Goal: Information Seeking & Learning: Learn about a topic

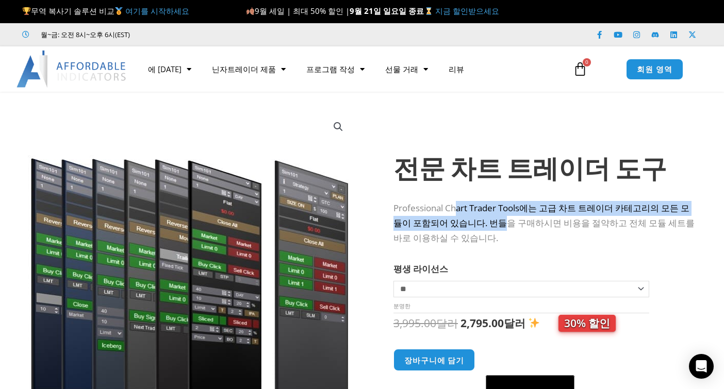
drag, startPoint x: 456, startPoint y: 206, endPoint x: 496, endPoint y: 220, distance: 42.1
click at [496, 220] on font "Professional Chart Trader Tools에는 고급 차트 트레이더 카테고리의 모든 모듈이 포함되어 있습니다. 번들을 구매하시면 …" at bounding box center [543, 223] width 301 height 42
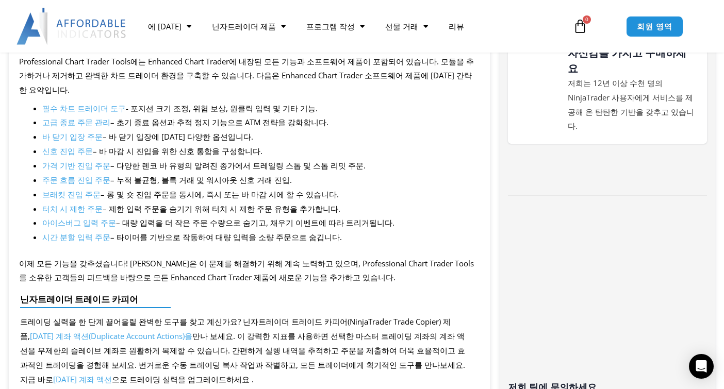
scroll to position [515, 0]
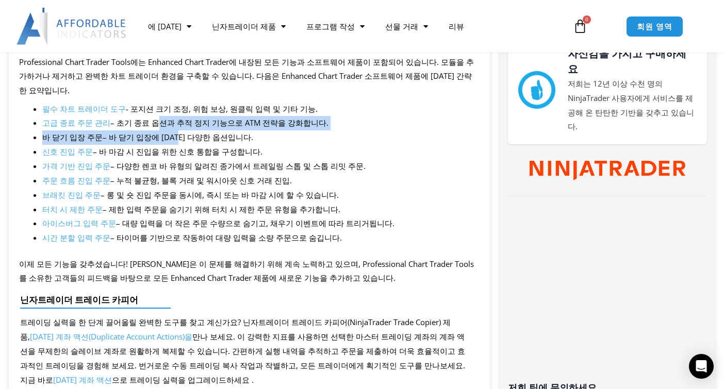
drag, startPoint x: 155, startPoint y: 105, endPoint x: 176, endPoint y: 148, distance: 47.5
click at [174, 117] on ul "필수 차트 트레이더 도구 - 포지션 크기 조정, 위험 보상, 원클릭 입력 및 기타 기능. 고급 종료 주문 관리 – 초기 종료 옵션과 추적 정지…" at bounding box center [260, 173] width 437 height 143
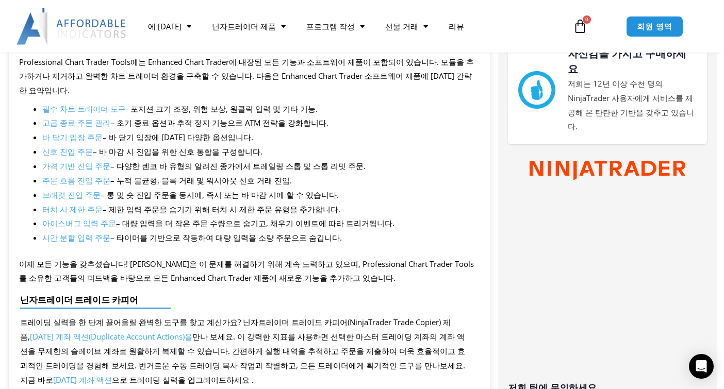
click at [176, 161] on font "– 다양한 렌코 바 유형의 알려진 종가에서 트레일링 스톱 및 스톱 리밋 주문." at bounding box center [237, 166] width 255 height 10
drag, startPoint x: 146, startPoint y: 145, endPoint x: 151, endPoint y: 154, distance: 9.7
click at [147, 159] on li "가격 기반 진입 주문 – 다양한 렌코 바 유형의 알려진 종가에서 트레일링 스톱 및 스톱 리밋 주문." at bounding box center [260, 166] width 437 height 14
click at [156, 175] on font "– 누적 불균형, 블록 거래 및 워시아웃 신호 거래 진입." at bounding box center [200, 180] width 181 height 10
drag, startPoint x: 105, startPoint y: 145, endPoint x: 127, endPoint y: 145, distance: 21.7
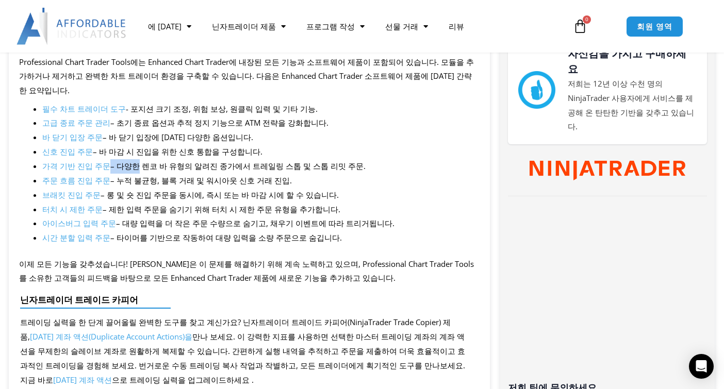
click at [127, 159] on li "가격 기반 진입 주문 – 다양한 렌코 바 유형의 알려진 종가에서 트레일링 스톱 및 스톱 리밋 주문." at bounding box center [260, 166] width 437 height 14
click at [184, 204] on font "– 제한 입력 주문을 숨기기 위해 터치 시 제한 주문 유형을 추가합니다." at bounding box center [222, 209] width 238 height 10
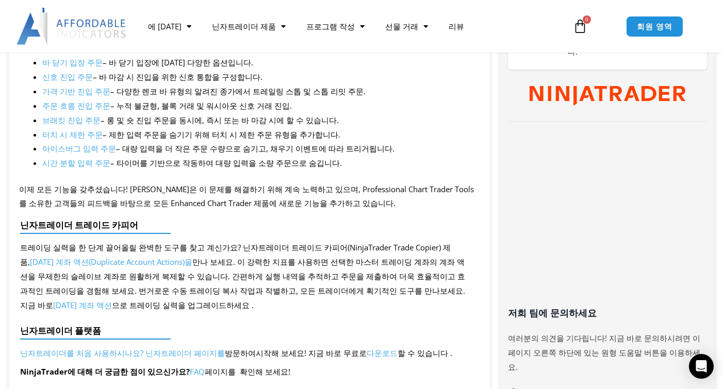
scroll to position [619, 0]
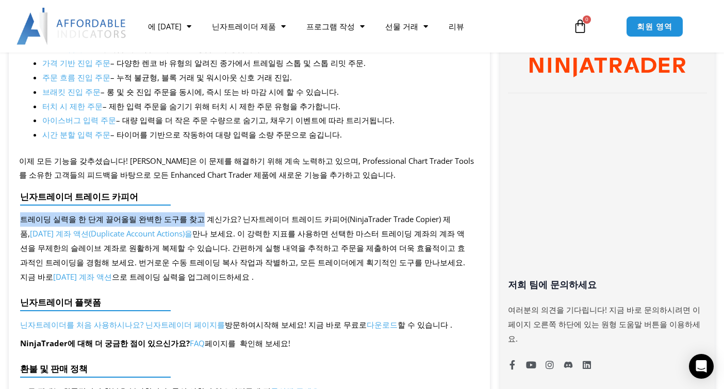
drag, startPoint x: 140, startPoint y: 182, endPoint x: 207, endPoint y: 226, distance: 80.8
click at [191, 198] on div "닌자트레이더 트레이드 카피어 트레이딩 실력을 한 단계 끌어올릴 완벽한 도구를 찾고 계신가요? 닌자트레이더 트레이드 카피어(NinjaTrader…" at bounding box center [245, 238] width 460 height 103
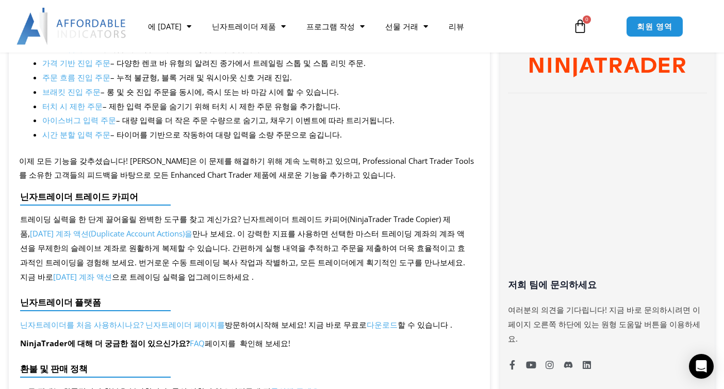
click at [227, 243] on font "만나 보세요. 이 강력한 지표를 사용하면 선택한 마스터 트레이딩 계좌의 계좌 액션을 무제한의 슬레이브 계좌로 원활하게 복제할 수 있습니다. 간…" at bounding box center [242, 255] width 445 height 54
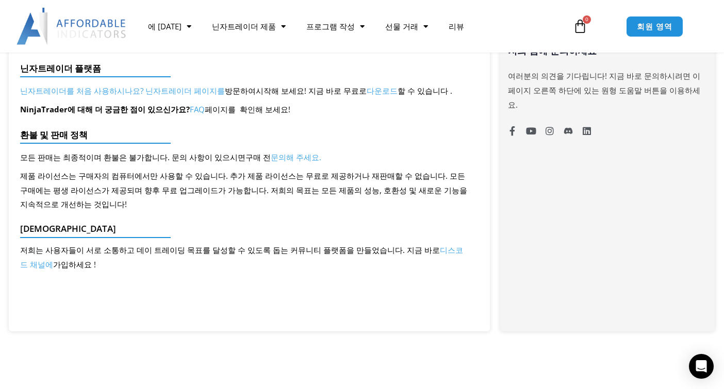
scroll to position [876, 0]
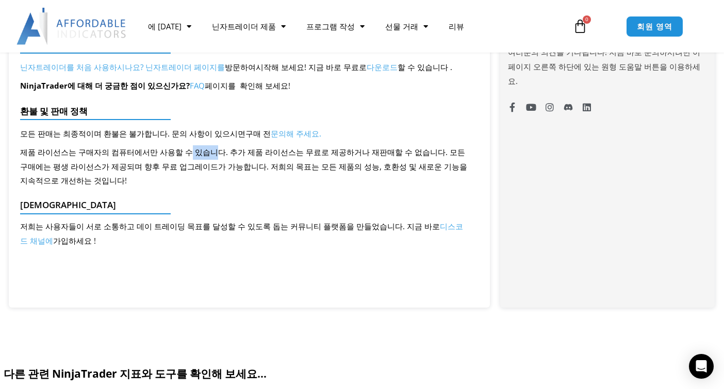
drag, startPoint x: 202, startPoint y: 141, endPoint x: 177, endPoint y: 135, distance: 25.5
click at [177, 147] on font "제품 라이선스는 구매자의 컴퓨터에서만 사용할 수 있습니다. 추가 제품 라이선스는 무료로 제공하거나 재판매할 수 없습니다. 모든 구매에는 평생 …" at bounding box center [243, 166] width 447 height 39
click at [182, 150] on font "제품 라이선스는 구매자의 컴퓨터에서만 사용할 수 있습니다. 추가 제품 라이선스는 무료로 제공하거나 재판매할 수 없습니다. 모든 구매에는 평생 …" at bounding box center [243, 166] width 447 height 39
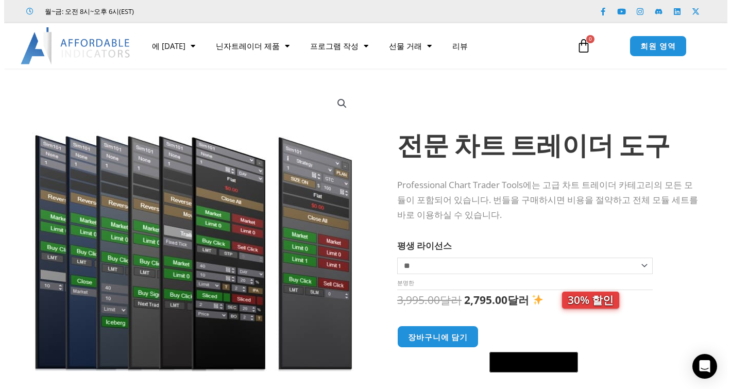
scroll to position [52, 0]
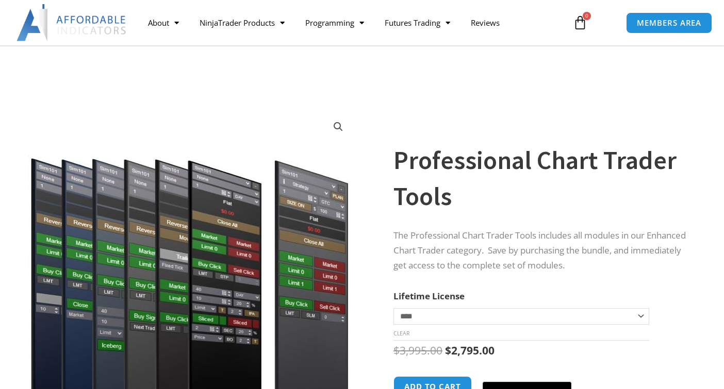
scroll to position [52, 0]
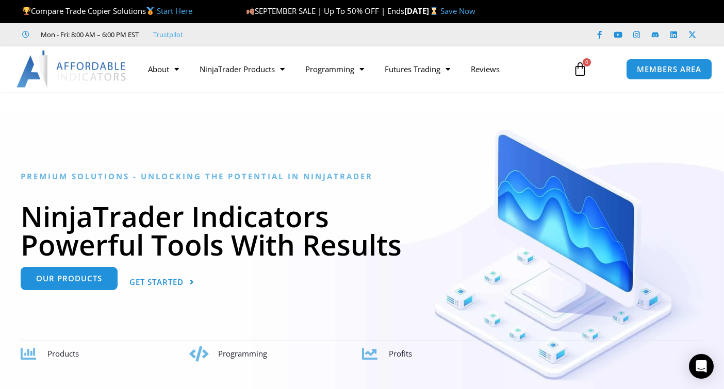
click at [110, 290] on link "Our Products" at bounding box center [69, 278] width 97 height 23
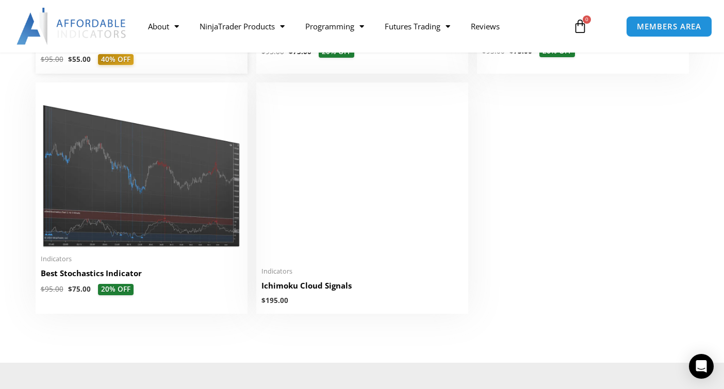
scroll to position [2165, 0]
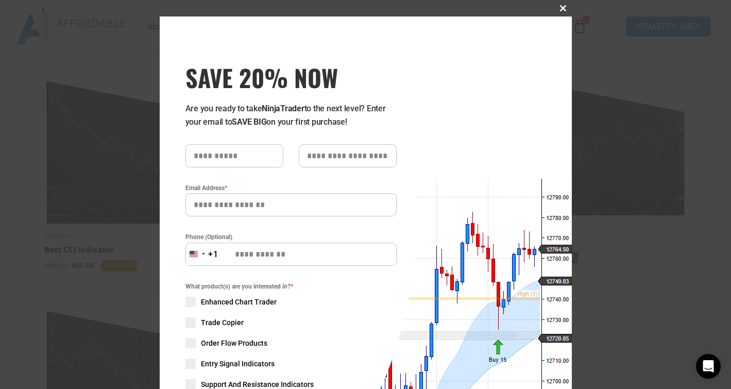
click at [563, 8] on span "SAVE 20% NOW popup" at bounding box center [564, 8] width 16 height 6
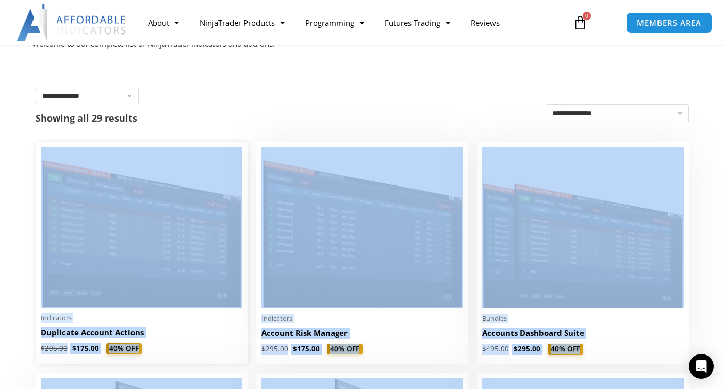
scroll to position [52, 0]
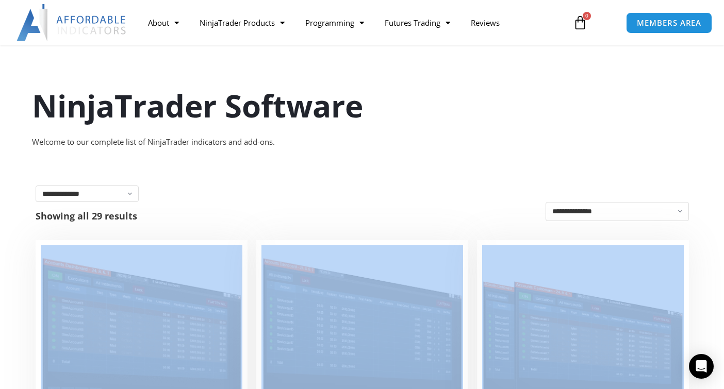
drag, startPoint x: 458, startPoint y: 197, endPoint x: 35, endPoint y: 246, distance: 426.6
copy ul "Indicators Duplicate Account Actions $ 295.00 $ 175.00 40% OFF This product has…"
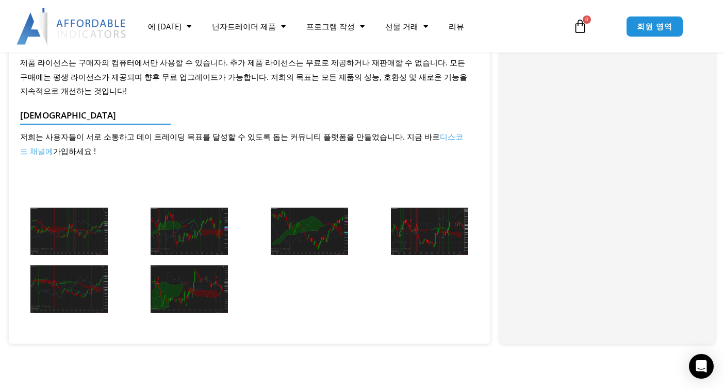
scroll to position [928, 0]
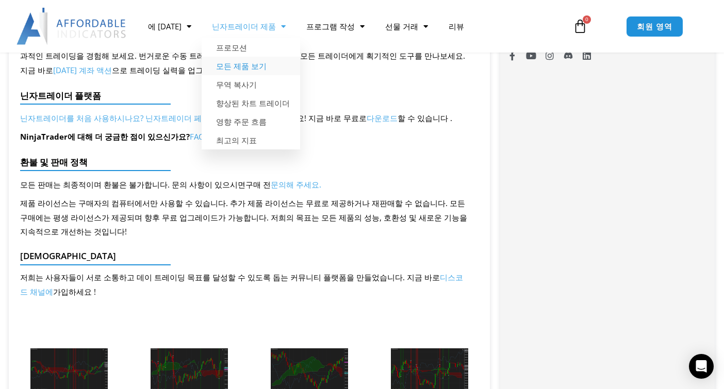
click at [239, 63] on font "모든 제품 보기" at bounding box center [241, 66] width 51 height 10
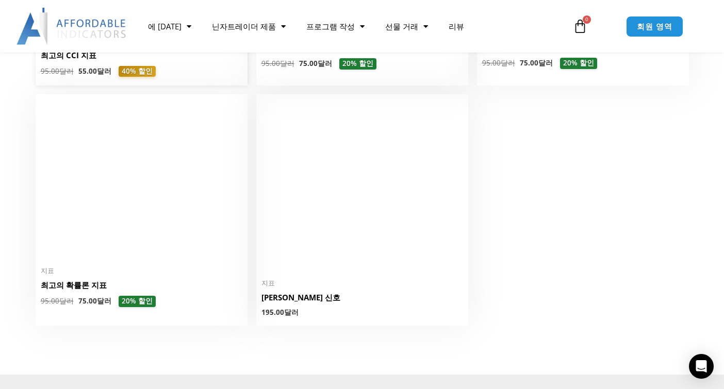
scroll to position [2423, 0]
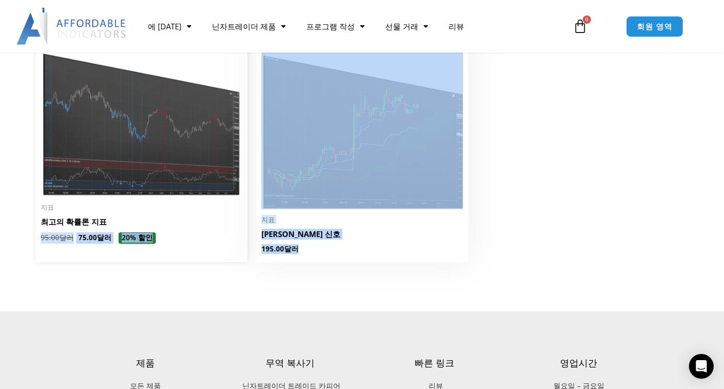
drag, startPoint x: 345, startPoint y: 258, endPoint x: 145, endPoint y: 223, distance: 203.6
click at [186, 195] on img at bounding box center [142, 116] width 202 height 161
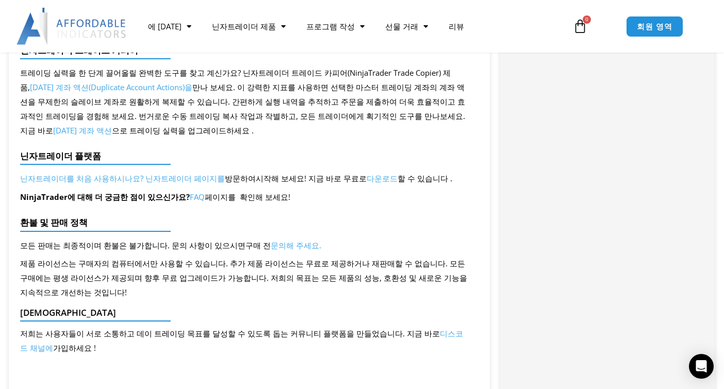
scroll to position [1237, 0]
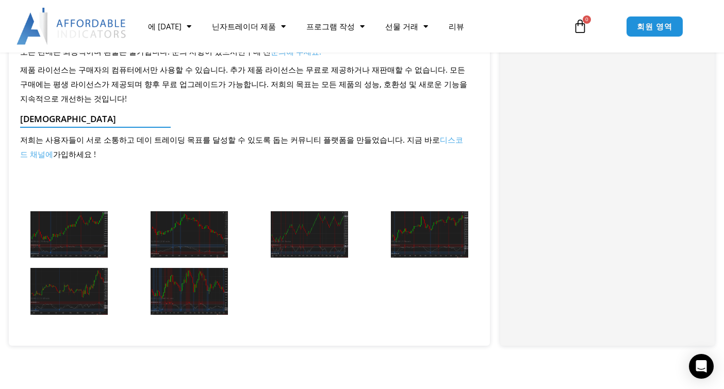
click at [105, 208] on figure "최고의 확률론 – ES 10 범위" at bounding box center [69, 234] width 120 height 57
click at [96, 234] on img at bounding box center [68, 234] width 77 height 47
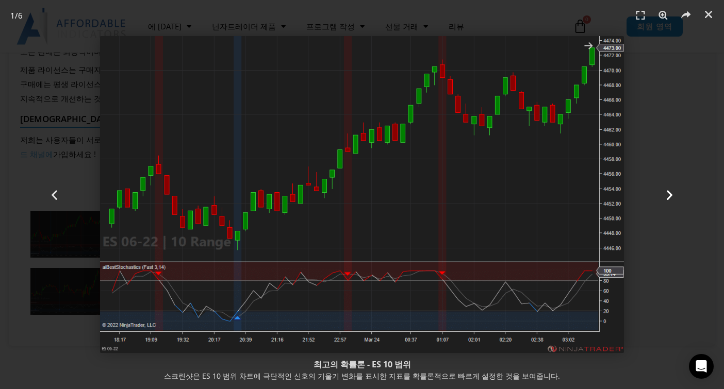
click at [668, 190] on icon "다음 슬라이드" at bounding box center [669, 194] width 13 height 13
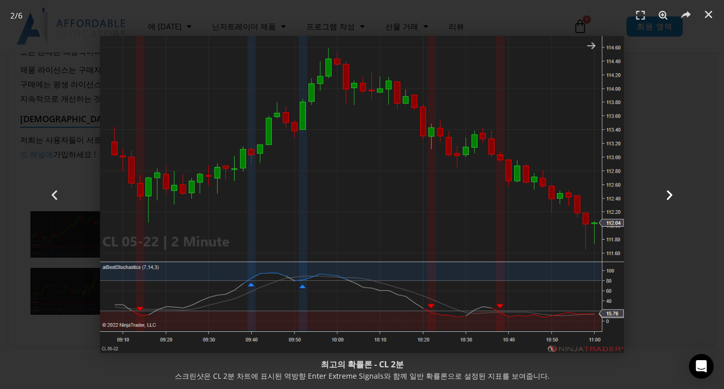
click at [668, 190] on icon "다음 슬라이드" at bounding box center [669, 194] width 13 height 13
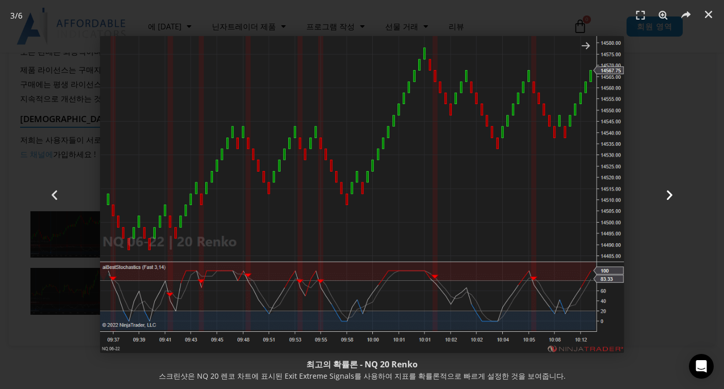
click at [668, 190] on icon "다음 슬라이드" at bounding box center [669, 194] width 13 height 13
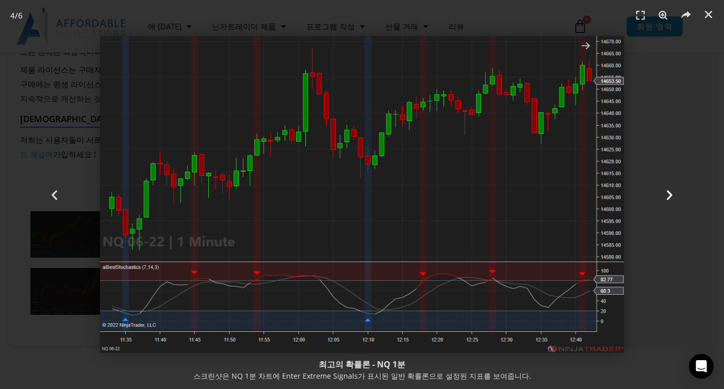
click at [668, 190] on icon "다음 슬라이드" at bounding box center [669, 194] width 13 height 13
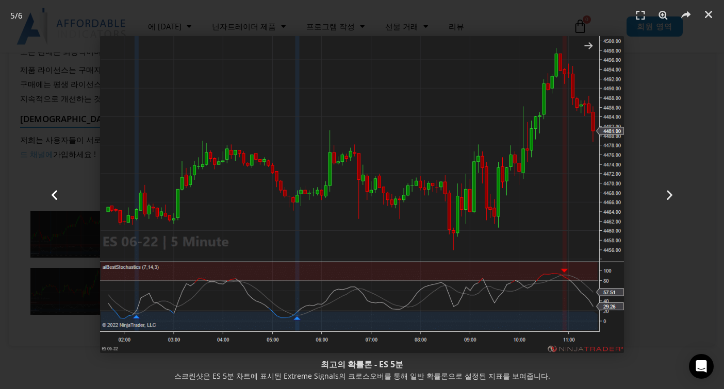
click at [56, 203] on div "이전의" at bounding box center [54, 194] width 109 height 389
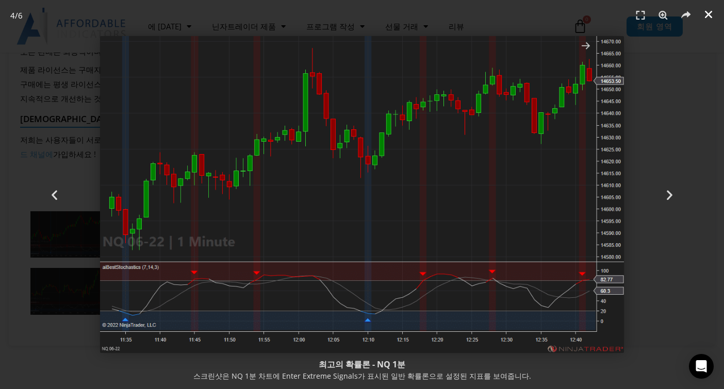
click at [709, 18] on icon "닫기(Esc)" at bounding box center [708, 14] width 10 height 10
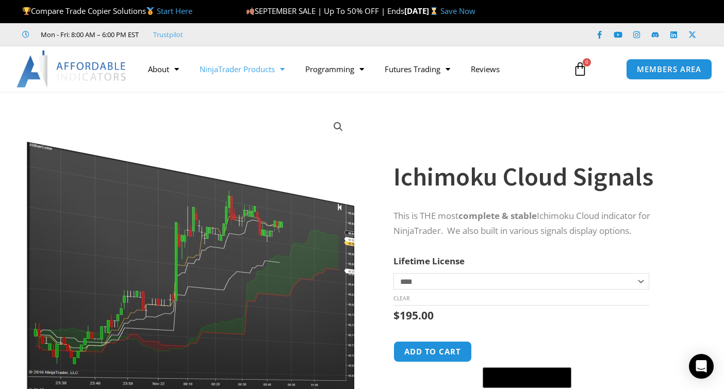
click at [273, 69] on link "NinjaTrader Products" at bounding box center [242, 69] width 106 height 24
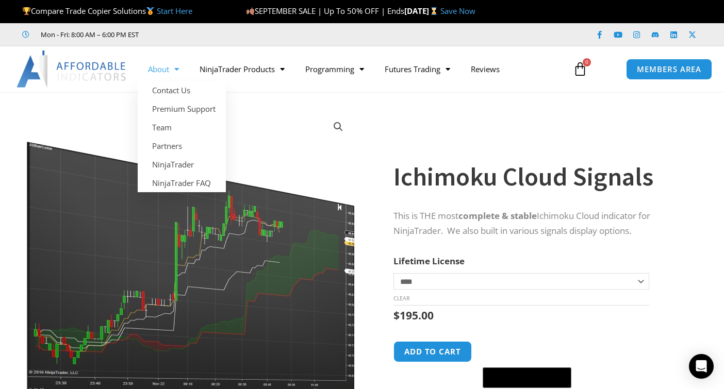
click at [83, 81] on img at bounding box center [71, 69] width 111 height 37
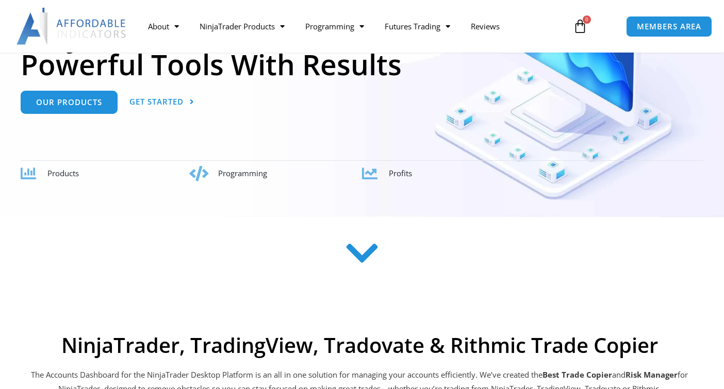
scroll to position [52, 0]
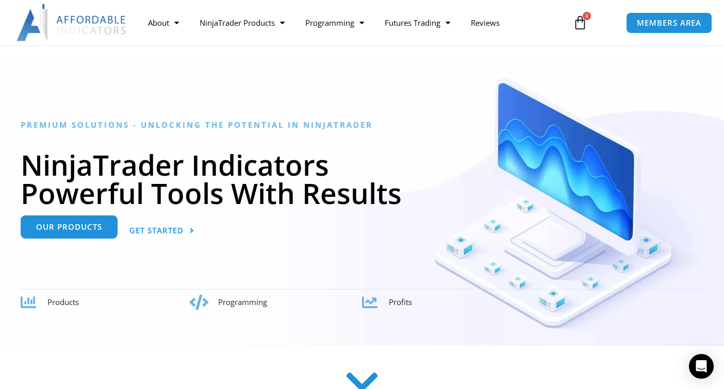
click at [83, 235] on link "Our Products" at bounding box center [69, 226] width 97 height 23
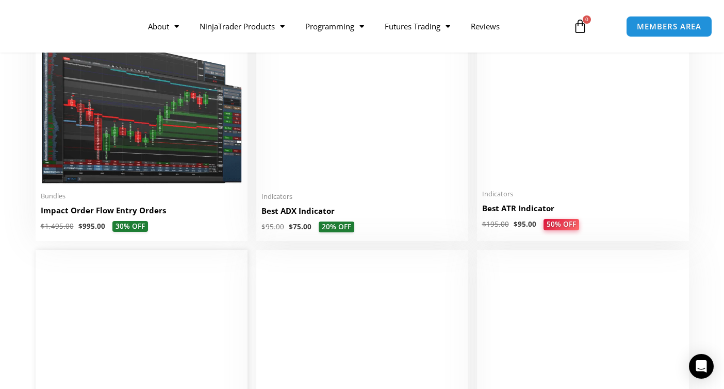
scroll to position [1959, 0]
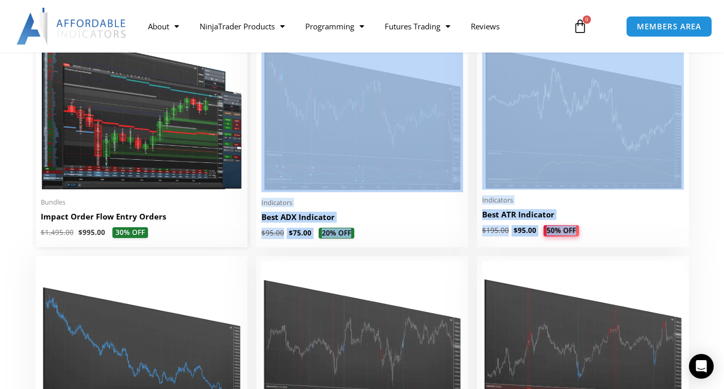
drag, startPoint x: 586, startPoint y: 231, endPoint x: 212, endPoint y: 231, distance: 373.2
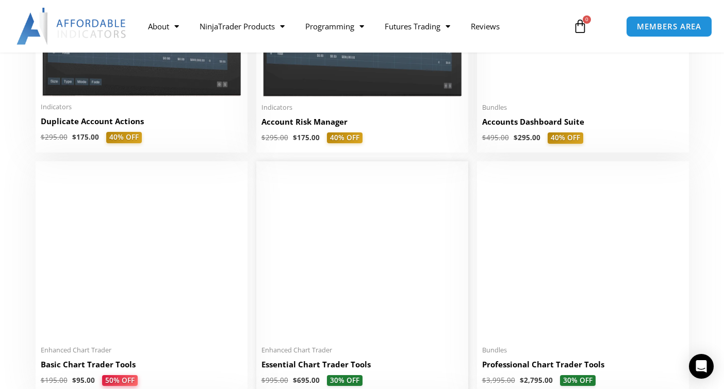
scroll to position [412, 0]
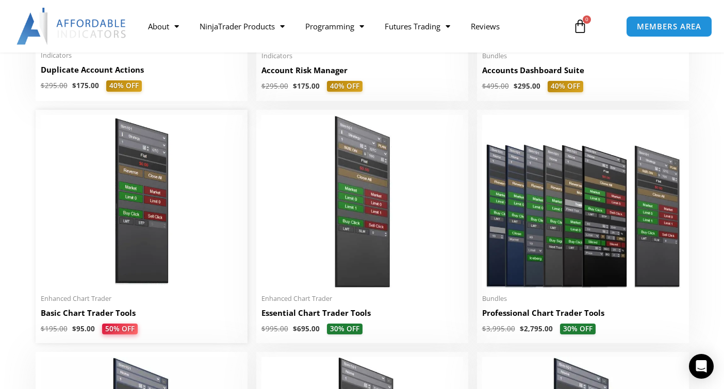
click at [188, 230] on img at bounding box center [142, 201] width 202 height 173
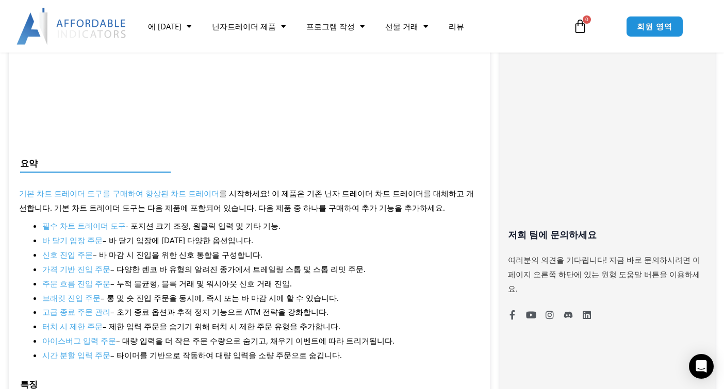
scroll to position [670, 0]
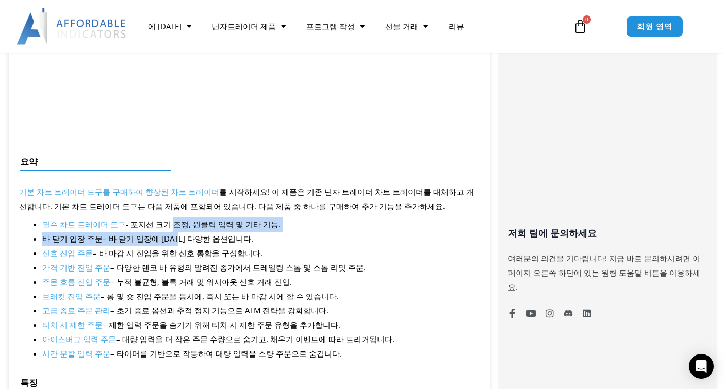
drag, startPoint x: 162, startPoint y: 225, endPoint x: 181, endPoint y: 249, distance: 30.1
click at [177, 240] on ul "필수 차트 트레이더 도구 - 포지션 크기 조정, 원클릭 입력 및 기타 기능. 바 닫기 입장 주문 – 바 닫기 입장에 대한 다양한 옵션입니다. …" at bounding box center [260, 289] width 437 height 143
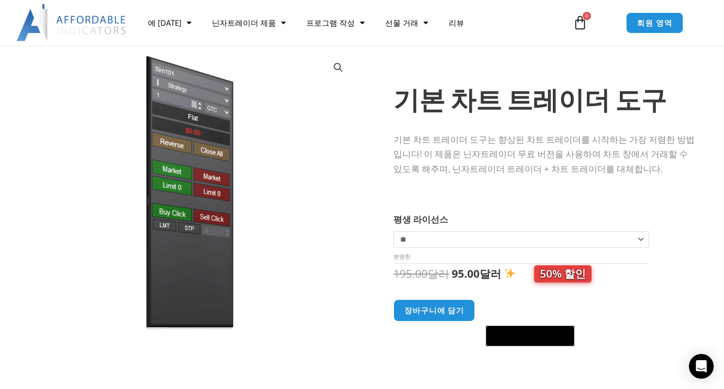
scroll to position [0, 0]
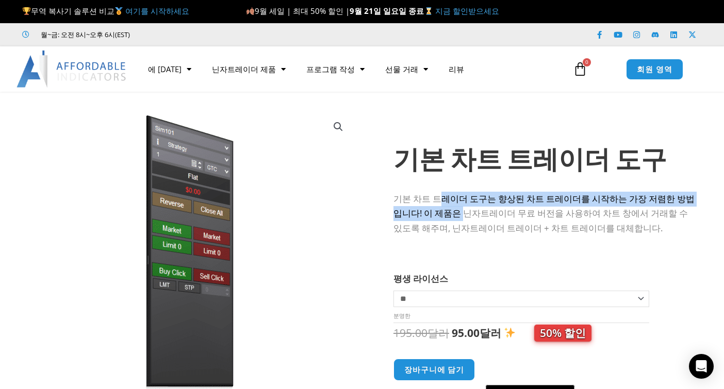
drag, startPoint x: 437, startPoint y: 196, endPoint x: 443, endPoint y: 217, distance: 22.2
click at [443, 217] on font "기본 차트 트레이더 도구는 향상된 차트 트레이더를 시작하는 가장 저렴한 방법입니다! 이 제품은 닌자트레이더 무료 버전을 사용하여 차트 창에서 …" at bounding box center [543, 214] width 301 height 42
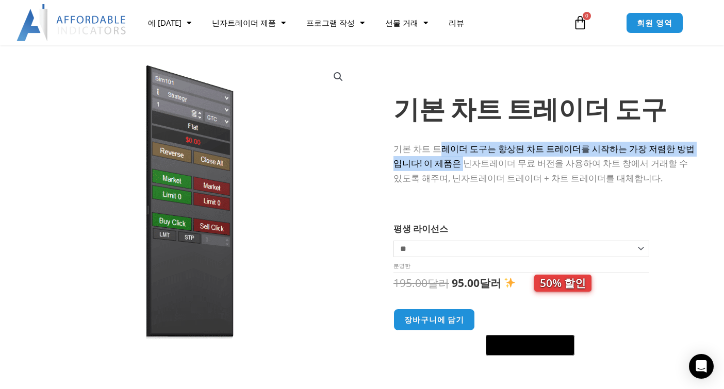
scroll to position [52, 0]
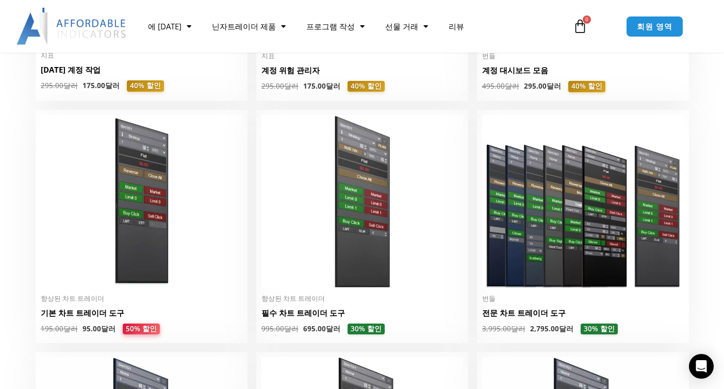
drag, startPoint x: 0, startPoint y: 0, endPoint x: 15, endPoint y: 264, distance: 264.4
click at [342, 271] on img at bounding box center [362, 201] width 202 height 173
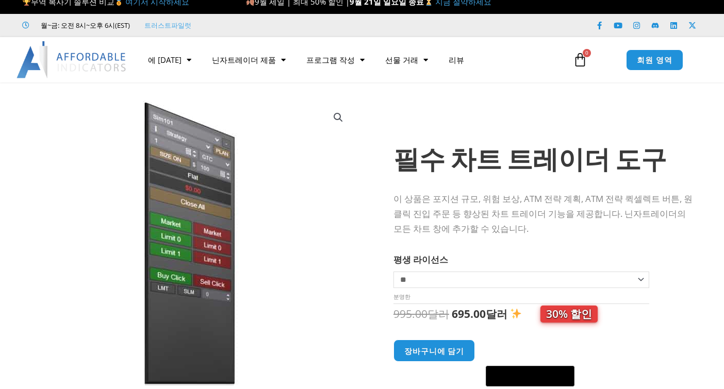
scroll to position [103, 0]
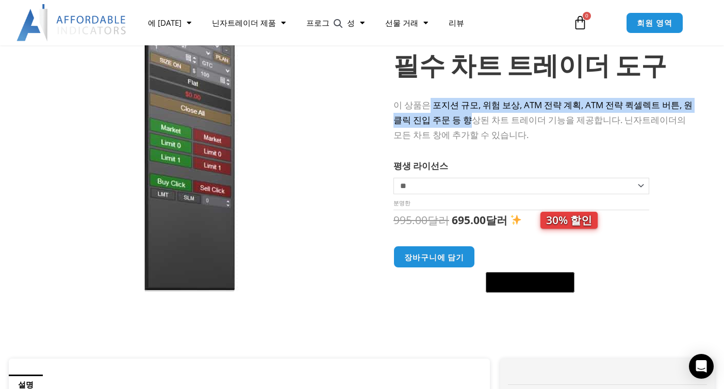
drag, startPoint x: 424, startPoint y: 103, endPoint x: 449, endPoint y: 125, distance: 32.9
click at [449, 125] on p "이 상품은 포지션 규모, 위험 보상, ATM 전략 계획, ATM 전략 퀵셀렉트 버튼, 원클릭 진입 주문 등 향상된 차트 트레이더 기능을 제공합…" at bounding box center [543, 120] width 301 height 45
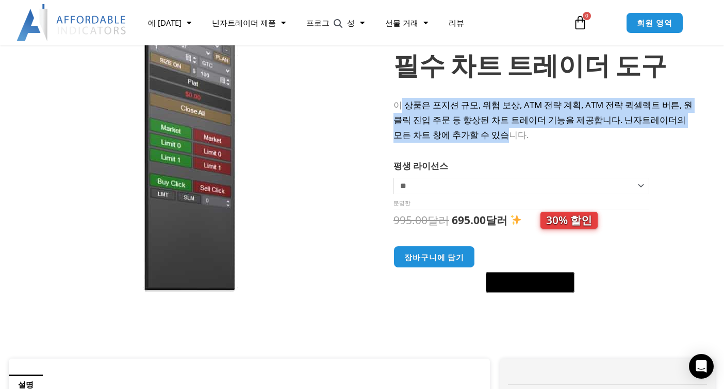
drag, startPoint x: 461, startPoint y: 140, endPoint x: 398, endPoint y: 107, distance: 70.6
click at [398, 107] on p "이 상품은 포지션 규모, 위험 보상, ATM 전략 계획, ATM 전략 퀵셀렉트 버튼, 원클릭 진입 주문 등 향상된 차트 트레이더 기능을 제공합…" at bounding box center [543, 120] width 301 height 45
click at [429, 119] on font "이 상품은 포지션 규모, 위험 보상, ATM 전략 계획, ATM 전략 퀵셀렉트 버튼, 원클릭 진입 주문 등 향상된 차트 트레이더 기능을 제공합…" at bounding box center [542, 120] width 299 height 42
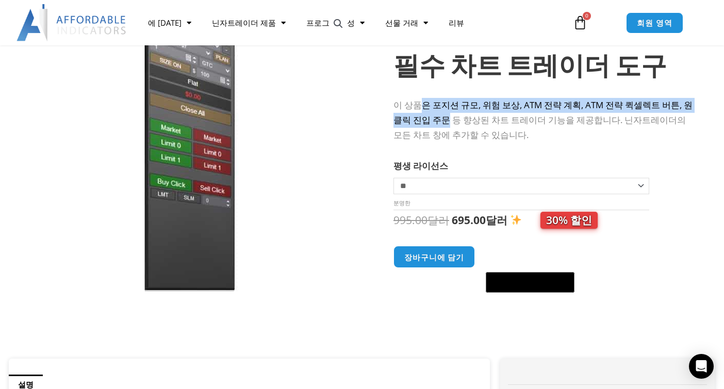
drag, startPoint x: 424, startPoint y: 106, endPoint x: 429, endPoint y: 115, distance: 11.1
click at [429, 115] on font "이 상품은 포지션 규모, 위험 보상, ATM 전략 계획, ATM 전략 퀵셀렉트 버튼, 원클릭 진입 주문 등 향상된 차트 트레이더 기능을 제공합…" at bounding box center [542, 120] width 299 height 42
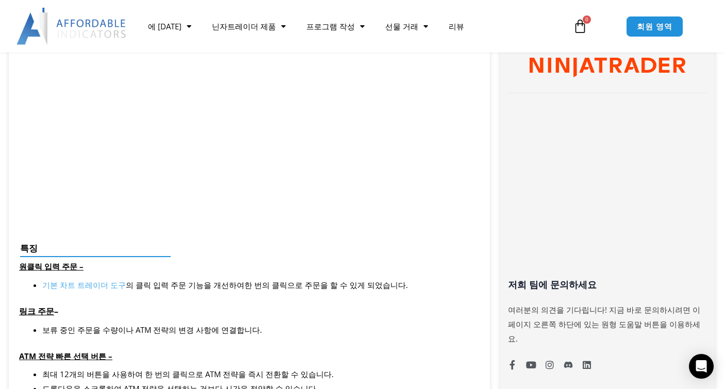
scroll to position [928, 0]
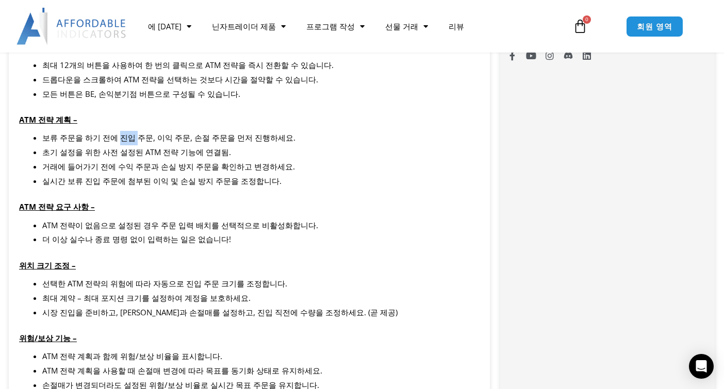
drag, startPoint x: 119, startPoint y: 134, endPoint x: 136, endPoint y: 141, distance: 18.5
click at [136, 141] on font "보류 주문을 하기 전에 진입 주문, 이익 주문, 손절 주문을 먼저 진행하세요." at bounding box center [168, 137] width 253 height 10
click at [155, 186] on font "실시간 보류 진입 주문에 첨부된 이익 및 손실 방지 주문을 조정합니다." at bounding box center [161, 181] width 239 height 10
drag, startPoint x: 130, startPoint y: 234, endPoint x: 134, endPoint y: 253, distance: 19.4
click at [134, 253] on div "보류 주문을 하기 전에 진입 주문, 이익 주문, 손절 주문을 먼저 진행하세요. 초기 설정을 위한 사전 설정된 ATM 전략 기능에 연결됨. 거래…" at bounding box center [249, 238] width 460 height 215
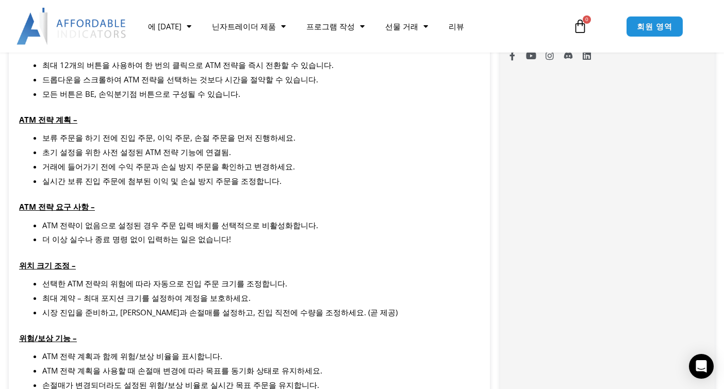
click at [143, 286] on font "선택한 ATM 전략의 위험에 따라 자동으로 진입 주문 크기를 조정합니다." at bounding box center [164, 283] width 245 height 10
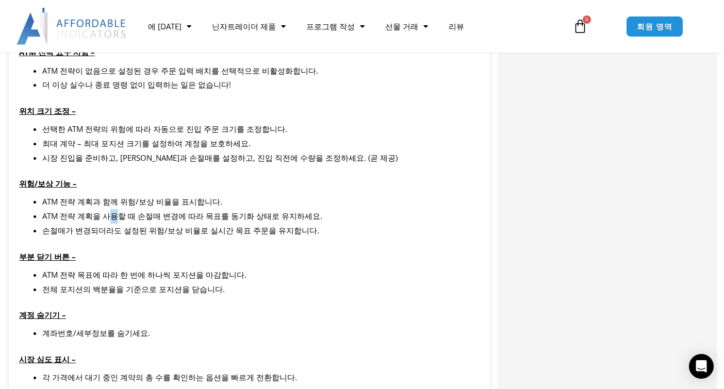
drag, startPoint x: 109, startPoint y: 217, endPoint x: 120, endPoint y: 223, distance: 12.9
click at [114, 221] on li "ATM 전략 계획을 사용할 때 손절매 변경에 따라 목표를 동기화 상태로 유지하세요." at bounding box center [260, 216] width 437 height 14
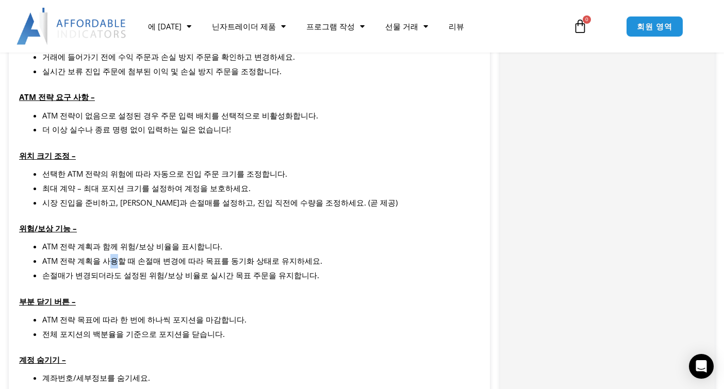
scroll to position [825, 0]
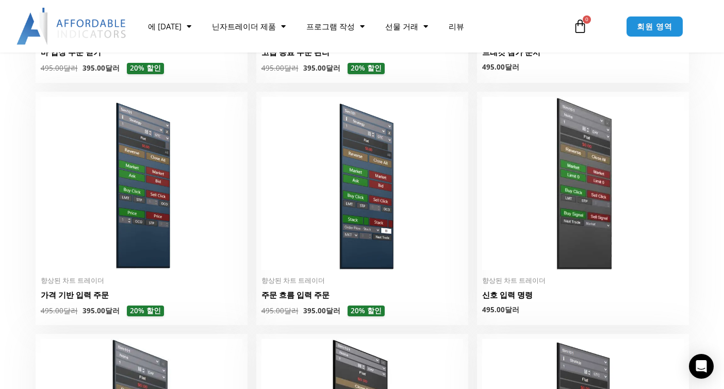
scroll to position [928, 0]
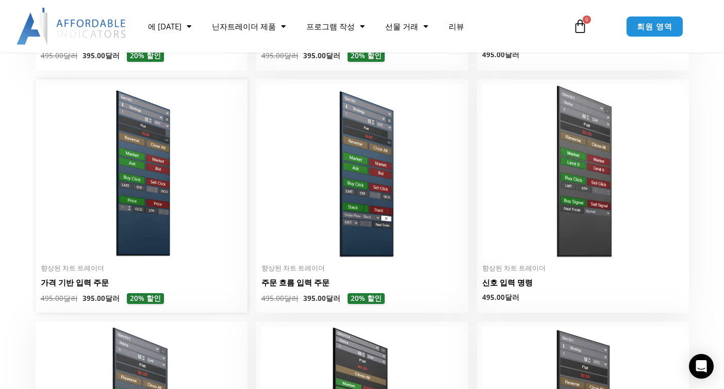
click at [206, 198] on img at bounding box center [142, 171] width 202 height 173
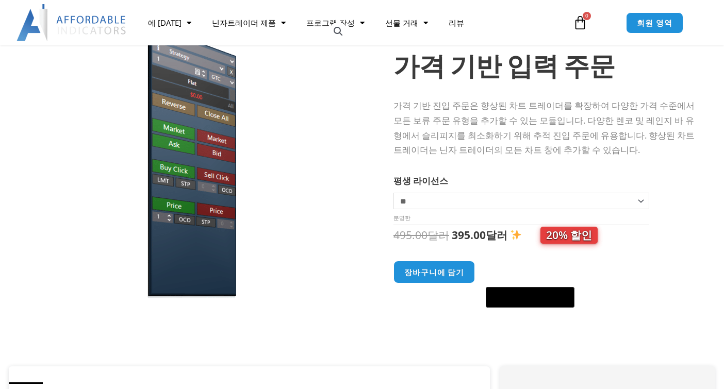
scroll to position [52, 0]
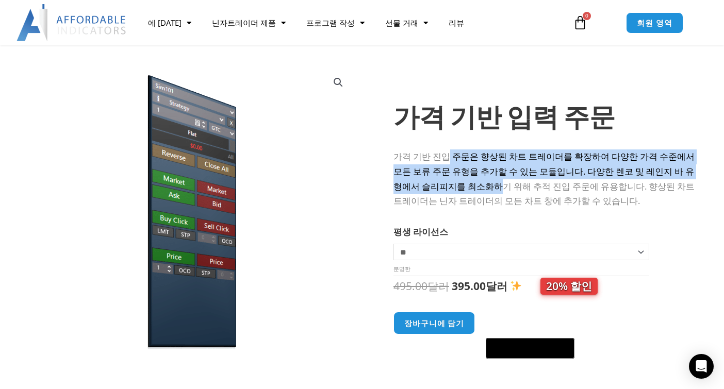
drag, startPoint x: 443, startPoint y: 153, endPoint x: 460, endPoint y: 184, distance: 36.0
click at [460, 184] on font "가격 기반 진입 주문은 향상된 차트 트레이더를 확장하여 다양한 가격 수준에서 모든 보류 주문 유형을 추가할 수 있는 모듈입니다. 다양한 렌코 …" at bounding box center [543, 179] width 301 height 57
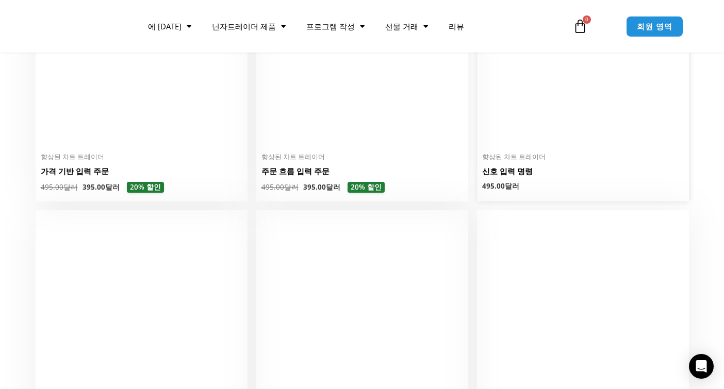
scroll to position [1134, 0]
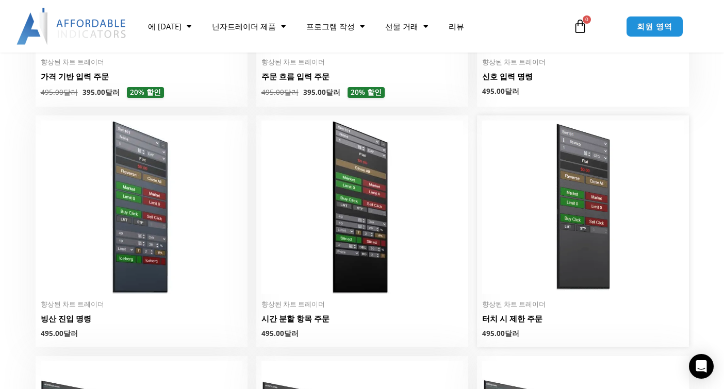
click at [539, 226] on img at bounding box center [583, 207] width 202 height 173
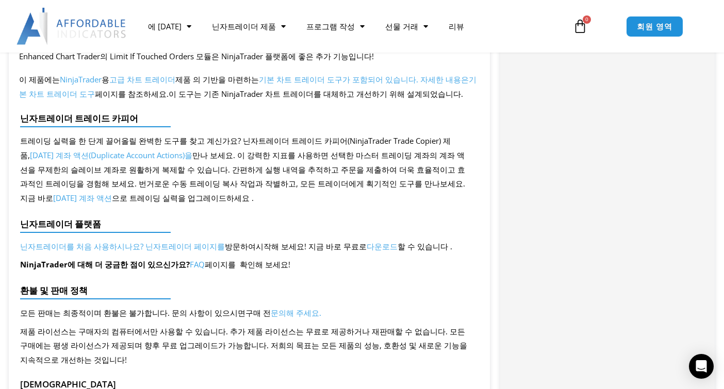
scroll to position [619, 0]
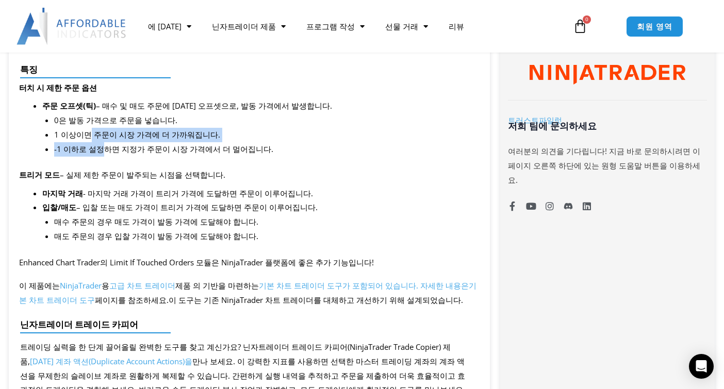
drag, startPoint x: 87, startPoint y: 135, endPoint x: 103, endPoint y: 176, distance: 43.7
click at [101, 148] on ul "0은 발동 가격으로 주문을 넣습니다. 1 이상이면 주문이 시장 가격에 더 가까워집니다. -1 이하로 설정하면 지정가 주문이 시장 가격에서 더 …" at bounding box center [266, 134] width 425 height 43
click at [102, 178] on font "– 실제 제한 주문이 발주되는 시점을 선택합니다." at bounding box center [142, 175] width 165 height 10
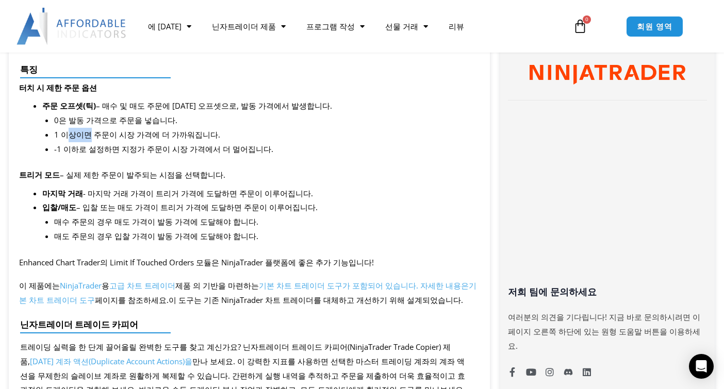
drag, startPoint x: 69, startPoint y: 133, endPoint x: 93, endPoint y: 143, distance: 25.7
click at [90, 140] on li "1 이상이면 주문이 시장 가격에 더 가까워집니다." at bounding box center [266, 135] width 425 height 14
click at [103, 157] on div "이 제품에는 닌자트레이더 용 고급 차트 트레이더 제품 의 기반을 마련하는 기본 차트 트레이더 도구가 포함되어 있습니다. 단 $195 에 시작하…" at bounding box center [249, 262] width 481 height 750
drag, startPoint x: 85, startPoint y: 121, endPoint x: 102, endPoint y: 134, distance: 21.8
click at [102, 134] on ul "0은 발동 가격으로 주문을 넣습니다. 1 이상이면 주문이 시장 가격에 더 가까워집니다. -1 이하로 설정하면 지정가 주문이 시장 가격에서 더 …" at bounding box center [266, 134] width 425 height 43
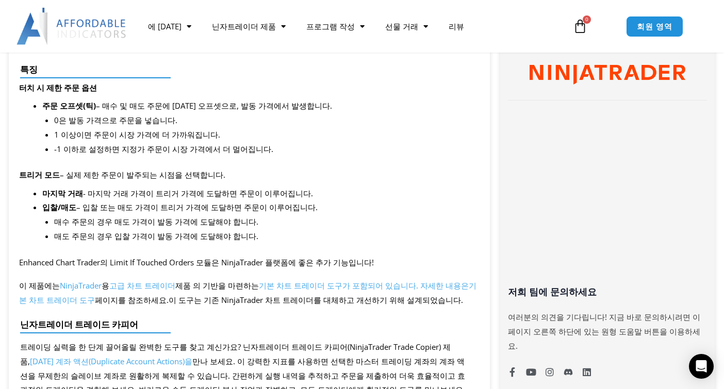
click at [119, 190] on font "- 마지막 거래 가격이 트리거 가격에 도달하면 주문이 이루어집니다." at bounding box center [198, 193] width 230 height 10
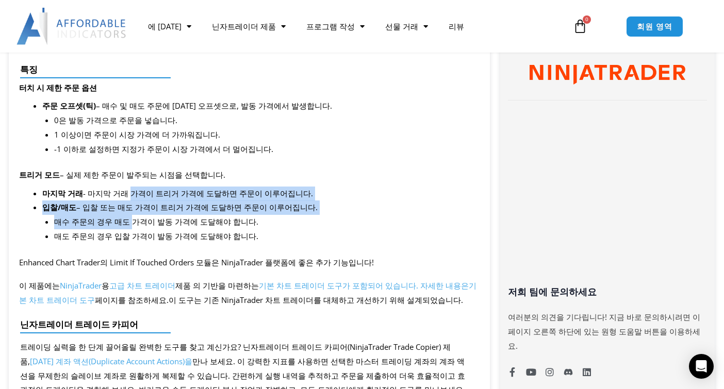
drag, startPoint x: 123, startPoint y: 202, endPoint x: 128, endPoint y: 215, distance: 14.7
click at [128, 215] on ul "마지막 거래 - 마지막 거래 가격이 트리거 가격에 도달하면 주문이 이루어집니다. 입찰/매도 – 입찰 또는 매도 가격이 트리거 가격에 도달하면 …" at bounding box center [260, 215] width 437 height 57
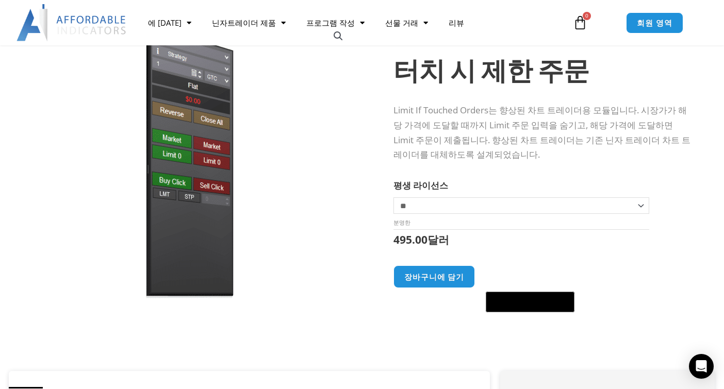
scroll to position [0, 0]
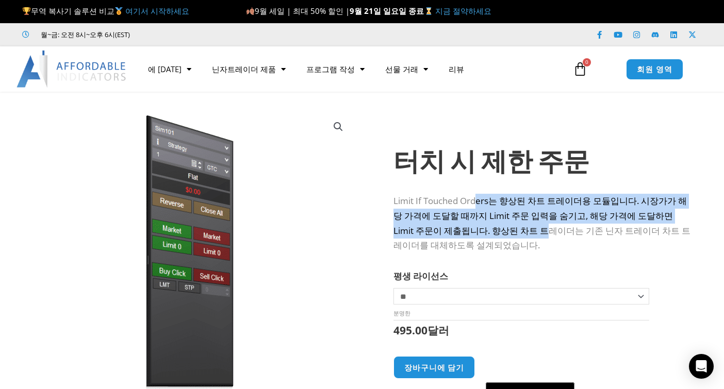
drag, startPoint x: 476, startPoint y: 205, endPoint x: 491, endPoint y: 242, distance: 39.3
click at [490, 236] on p "Limit If Touched Orders는 향상된 차트 트레이더용 모듈입니다. 시장가가 해당 가격에 도달할 때까지 Limit 주문 입력을 숨…" at bounding box center [543, 224] width 301 height 60
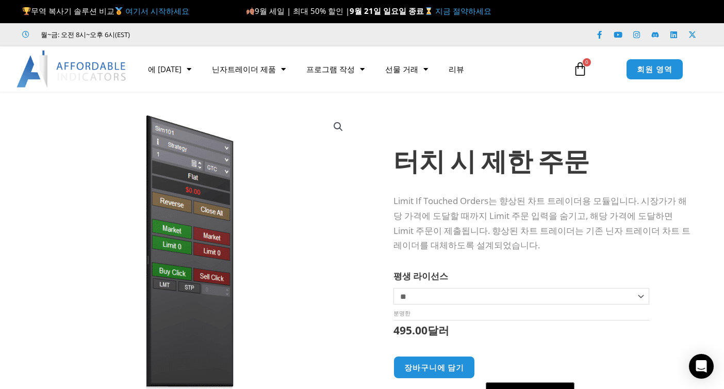
click at [490, 242] on p "Limit If Touched Orders는 향상된 차트 트레이더용 모듈입니다. 시장가가 해당 가격에 도달할 때까지 Limit 주문 입력을 숨…" at bounding box center [543, 224] width 301 height 60
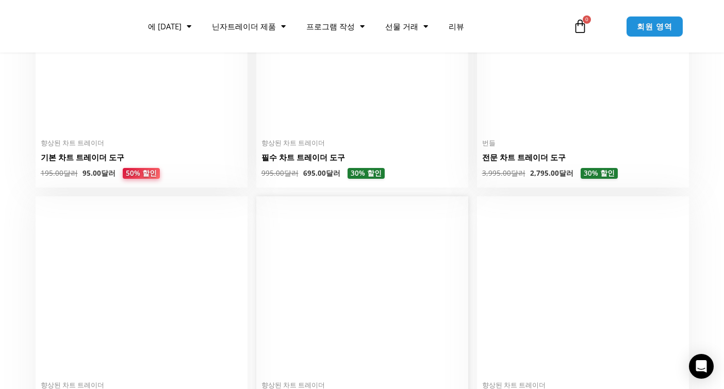
scroll to position [567, 0]
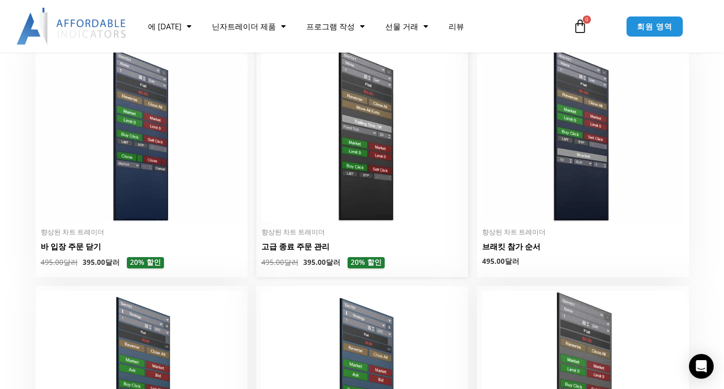
scroll to position [722, 0]
click at [330, 191] on img at bounding box center [362, 134] width 202 height 173
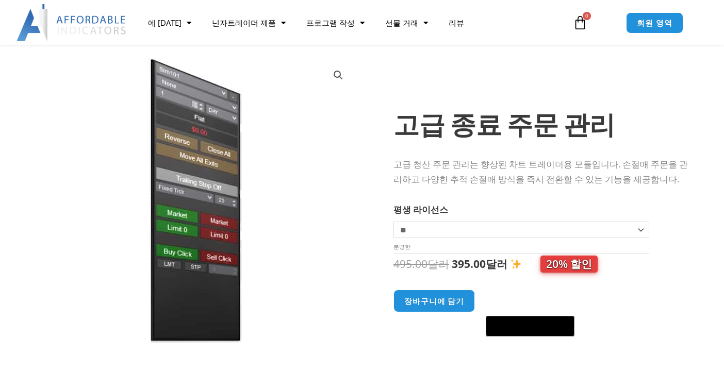
click at [421, 226] on select "********* ** **" at bounding box center [521, 230] width 256 height 16
click at [413, 176] on font "고급 청산 주문 관리는 향상된 차트 트레이더용 모듈입니다. 손절매 주문을 관리하고 다양한 추적 손절매 방식을 즉시 전환할 수 있는 기능을 제공…" at bounding box center [540, 171] width 294 height 27
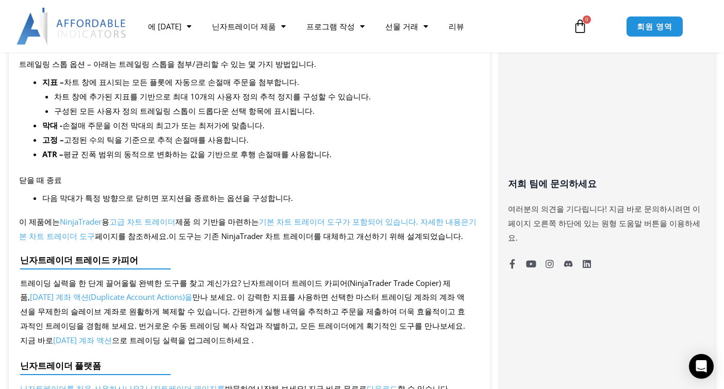
scroll to position [722, 0]
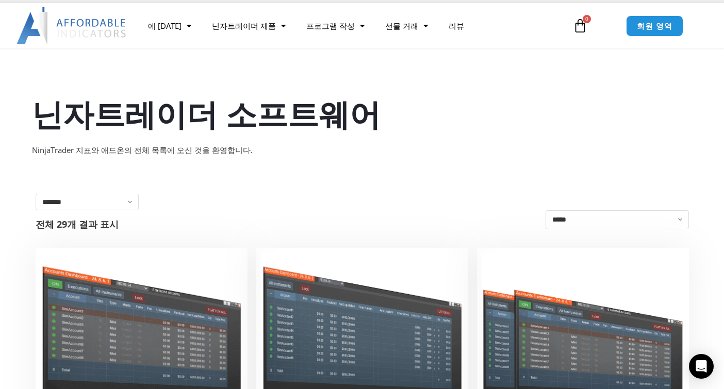
scroll to position [155, 0]
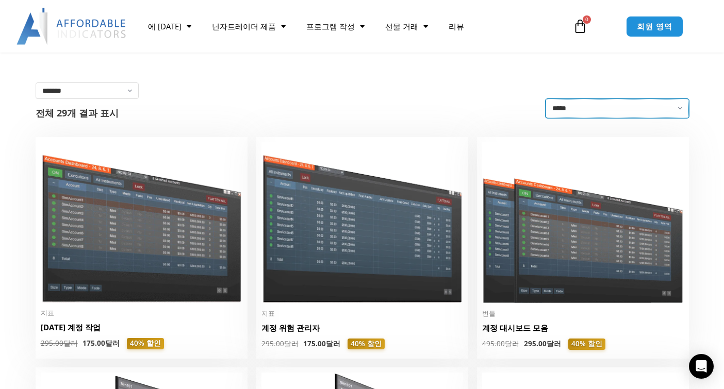
click at [594, 114] on select "**********" at bounding box center [616, 108] width 143 height 19
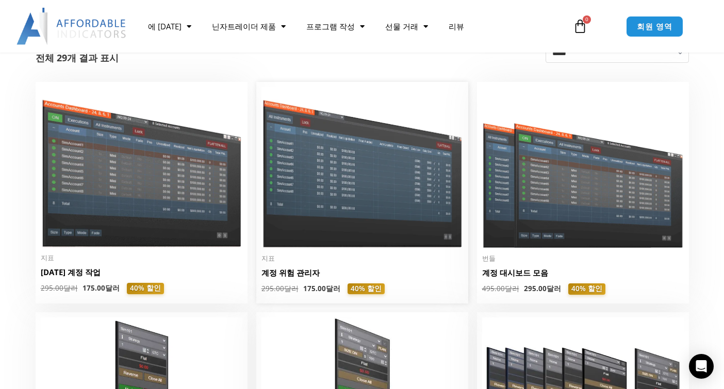
scroll to position [206, 0]
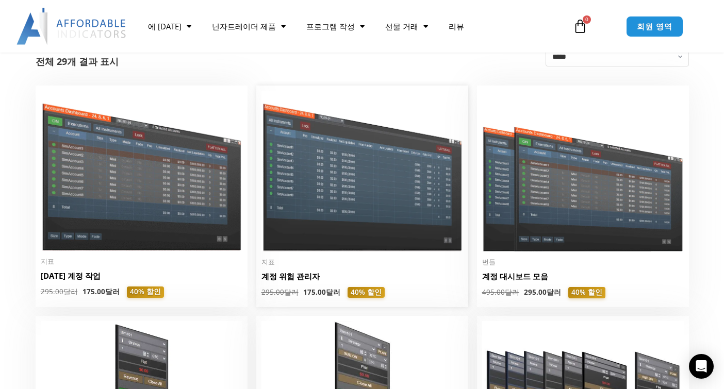
click at [332, 192] on img at bounding box center [362, 171] width 202 height 160
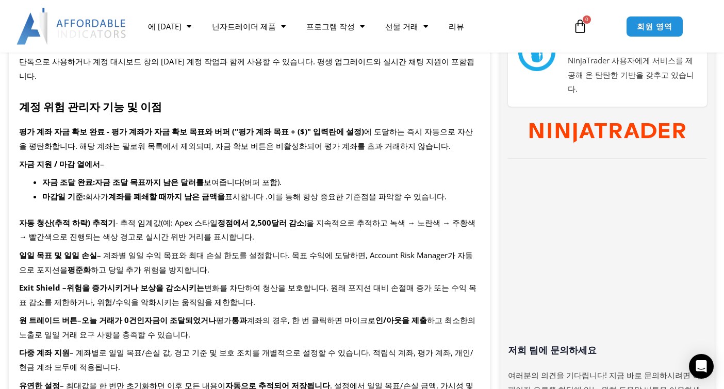
scroll to position [412, 0]
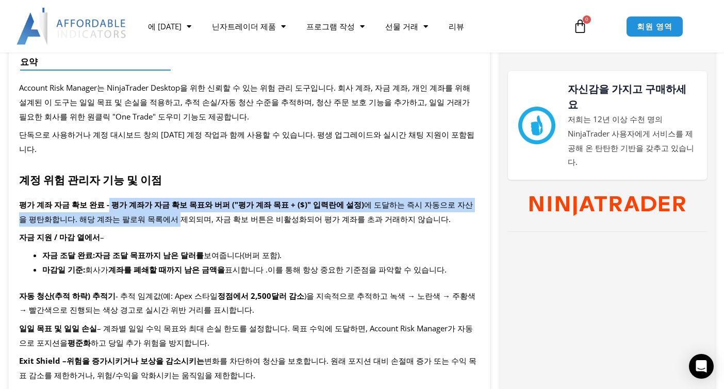
drag, startPoint x: 106, startPoint y: 185, endPoint x: 142, endPoint y: 199, distance: 39.3
click at [142, 199] on p "평가 계좌 자금 확보 완료 - 평가 계좌가 자금 확보 목표 와 버퍼 ("평가 계좌 목표 + ($)" 입력란에 설정) 에 도달하는 즉시 자동으로…" at bounding box center [249, 212] width 460 height 29
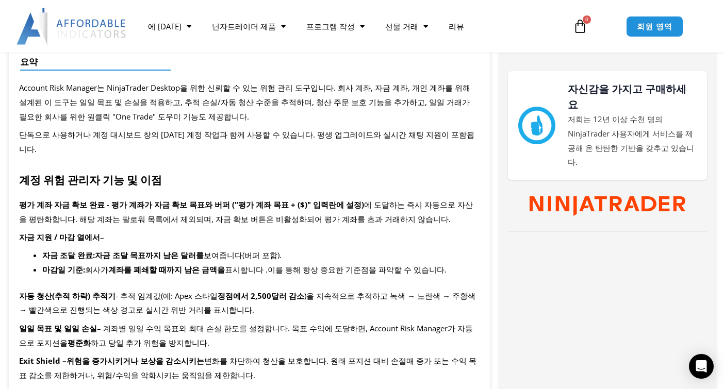
click at [149, 230] on p "자금 지원 / 마감 열에서 –" at bounding box center [249, 237] width 460 height 14
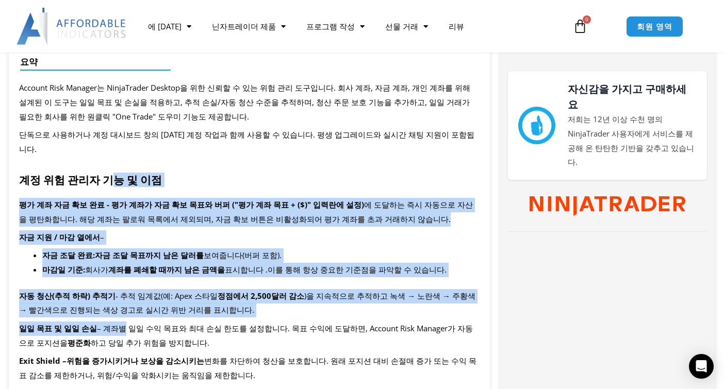
drag, startPoint x: 106, startPoint y: 168, endPoint x: 120, endPoint y: 313, distance: 145.5
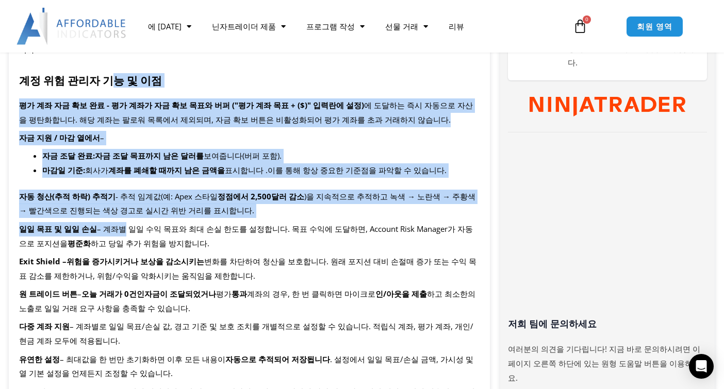
scroll to position [515, 0]
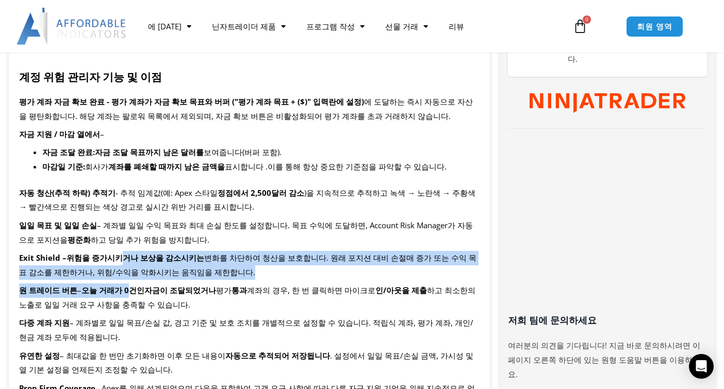
drag, startPoint x: 123, startPoint y: 280, endPoint x: 118, endPoint y: 251, distance: 30.3
click at [118, 251] on p "Exit Shield – 위험을 증가시키거나 보상을 감소시키는 변화를 차단하여 청산을 보호합니다 . 원래 포지션 대비 손절매 증가 또는 수익 …" at bounding box center [249, 265] width 460 height 29
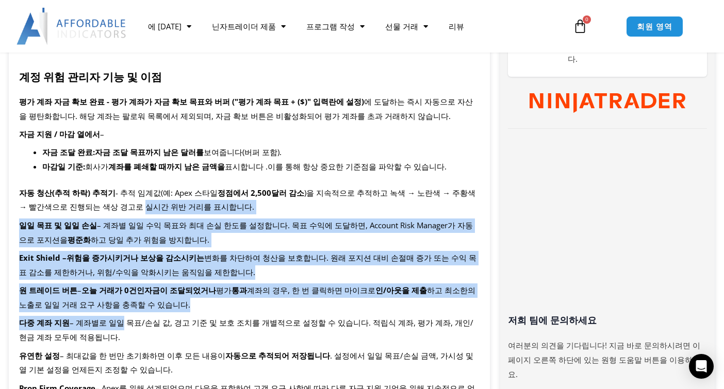
drag, startPoint x: 115, startPoint y: 190, endPoint x: 117, endPoint y: 300, distance: 109.8
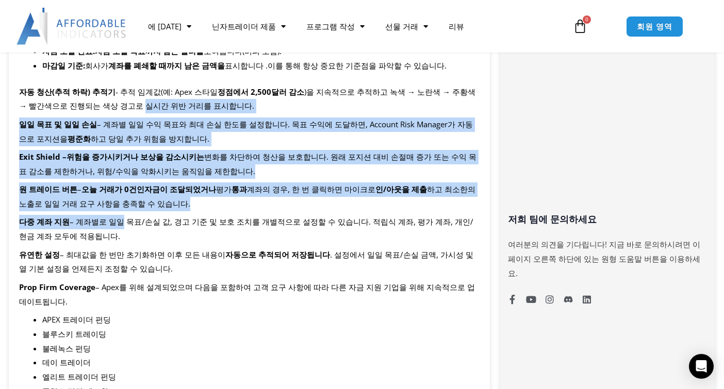
scroll to position [619, 0]
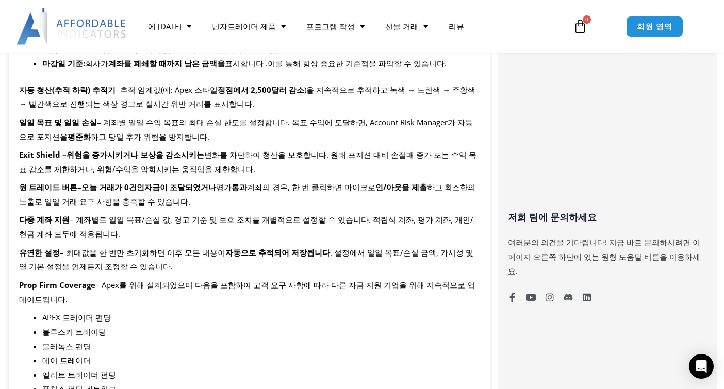
click at [125, 280] on font "– Apex를 위해 설계되었으며 다음을 포함하여 고객 요구 사항에 따라 다른 자금 지원 기업을 위해 지속적으로 업데이트됩니다." at bounding box center [247, 292] width 456 height 25
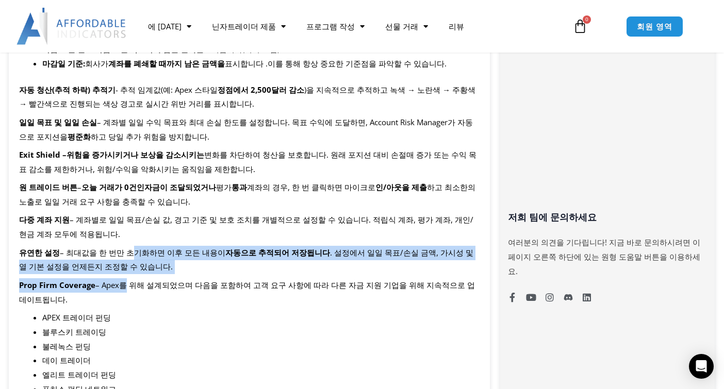
drag, startPoint x: 126, startPoint y: 261, endPoint x: 125, endPoint y: 239, distance: 22.7
click at [122, 278] on p "Prop Firm Coverage – Apex를 위해 설계되었으며 다음을 포함하여 고객 요구 사항에 따라 다른 자금 지원 기업을 위해 지속적으…" at bounding box center [249, 292] width 460 height 29
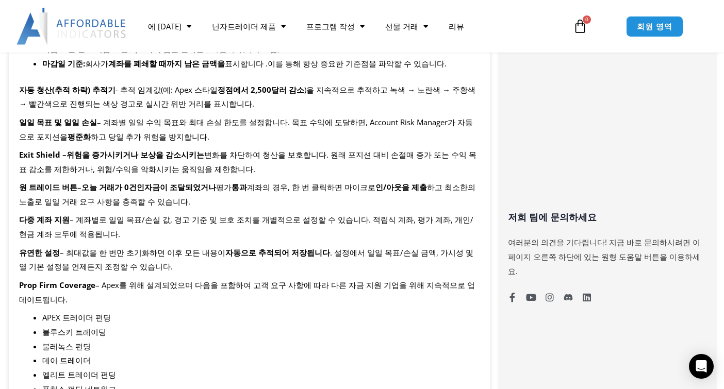
click at [132, 280] on font "– Apex를 위해 설계되었으며 다음을 포함하여 고객 요구 사항에 따라 다른 자금 지원 기업을 위해 지속적으로 업데이트됩니다." at bounding box center [247, 292] width 456 height 25
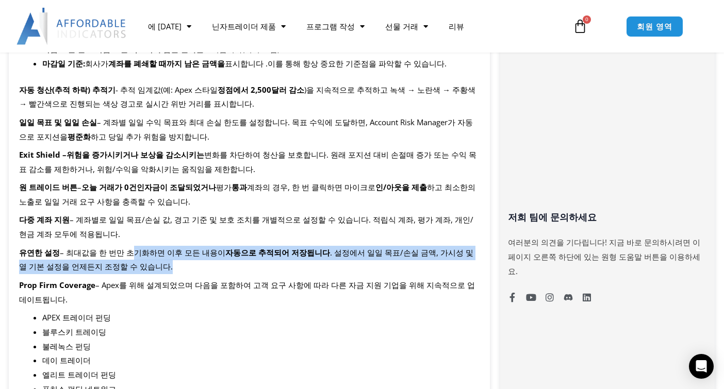
drag, startPoint x: 141, startPoint y: 256, endPoint x: 128, endPoint y: 238, distance: 21.8
click at [128, 246] on p "유연한 설정 – 최대값을 한 번만 초기화하면 이후 모든 내용이 자동으로 추적되어 저장됩니다 . 설정에서 일일 목표/손실 금액, 가시성 및 열 …" at bounding box center [249, 260] width 460 height 29
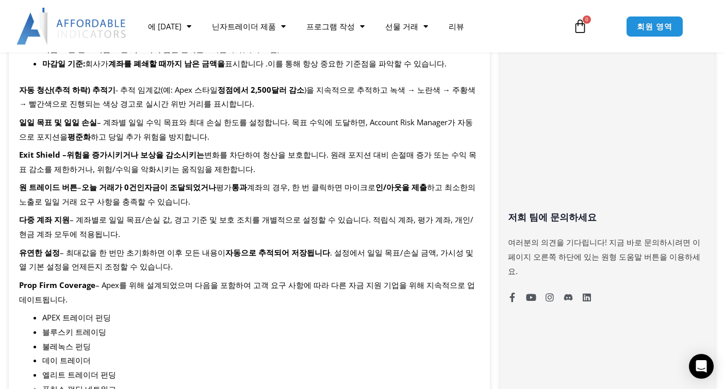
click at [146, 278] on p "Prop Firm Coverage – Apex를 위해 설계되었으며 다음을 포함하여 고객 요구 사항에 따라 다른 자금 지원 기업을 위해 지속적으…" at bounding box center [249, 292] width 460 height 29
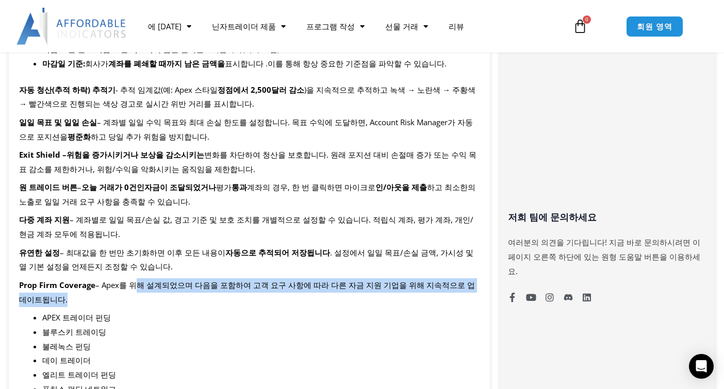
drag, startPoint x: 143, startPoint y: 290, endPoint x: 138, endPoint y: 268, distance: 23.3
click at [138, 278] on p "Prop Firm Coverage – Apex를 위해 설계되었으며 다음을 포함하여 고객 요구 사항에 따라 다른 자금 지원 기업을 위해 지속적으…" at bounding box center [249, 292] width 460 height 29
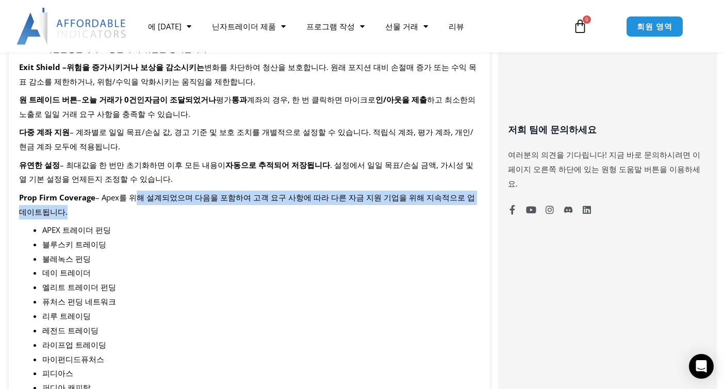
scroll to position [825, 0]
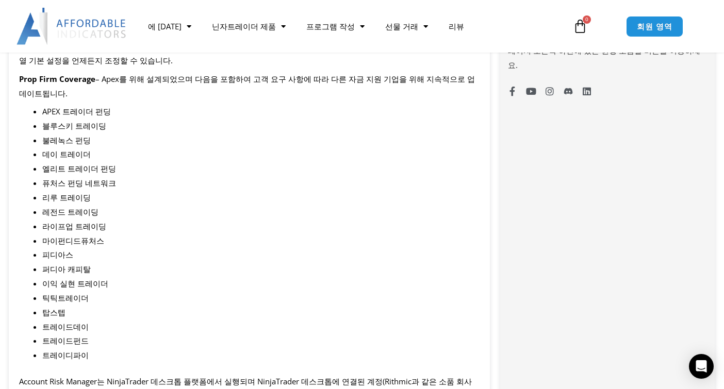
click at [138, 262] on li "퍼디아 캐피탈" at bounding box center [260, 269] width 437 height 14
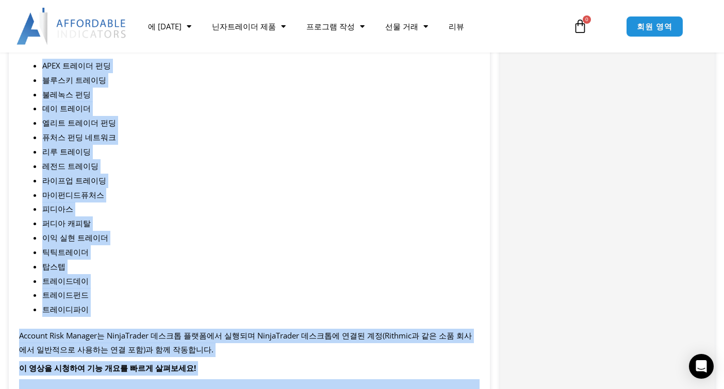
scroll to position [979, 0]
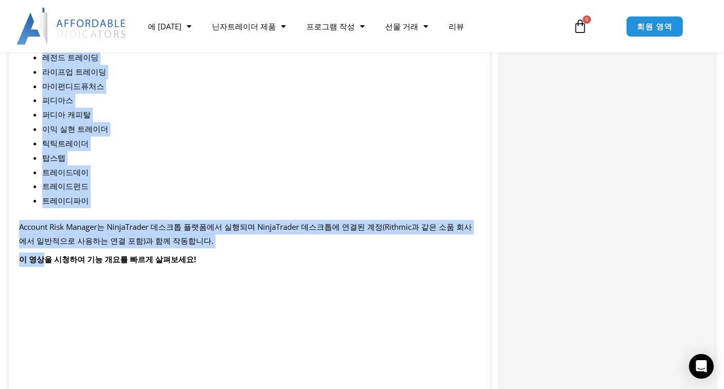
drag, startPoint x: 83, startPoint y: 80, endPoint x: 89, endPoint y: 199, distance: 119.2
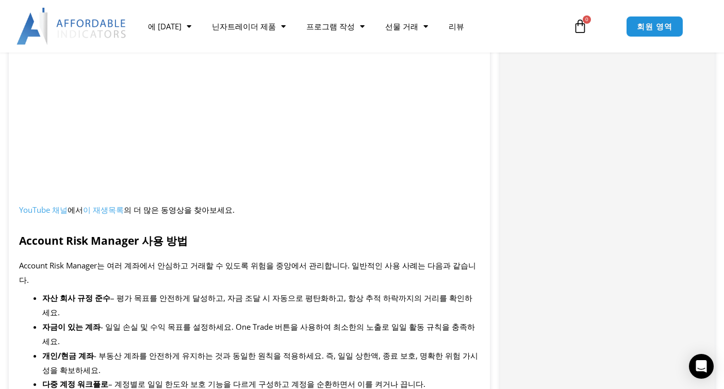
scroll to position [1186, 0]
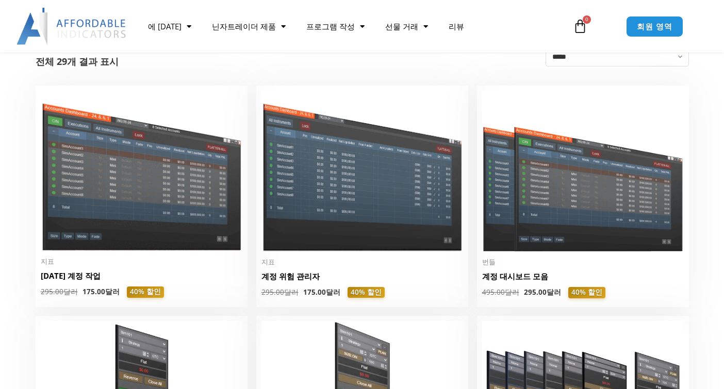
scroll to position [206, 0]
click at [564, 194] on img at bounding box center [583, 171] width 202 height 161
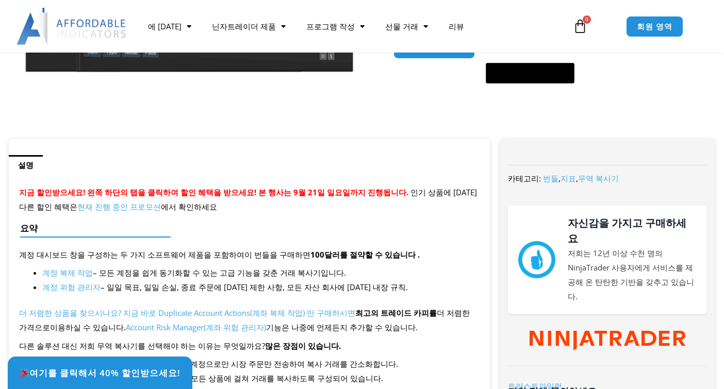
scroll to position [412, 0]
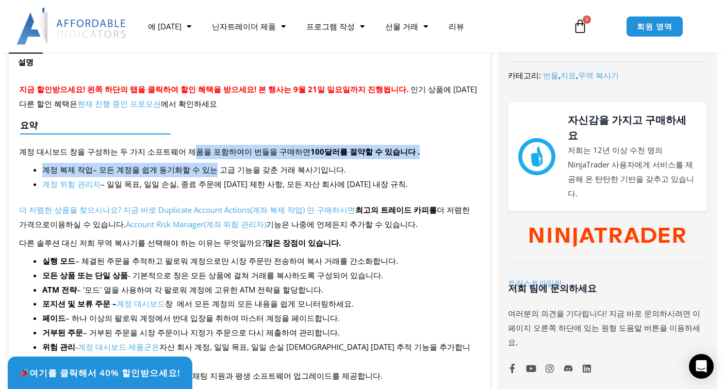
drag, startPoint x: 185, startPoint y: 158, endPoint x: 202, endPoint y: 163, distance: 17.4
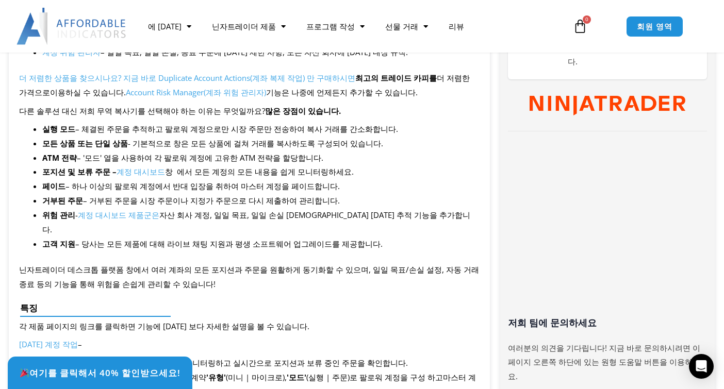
scroll to position [567, 0]
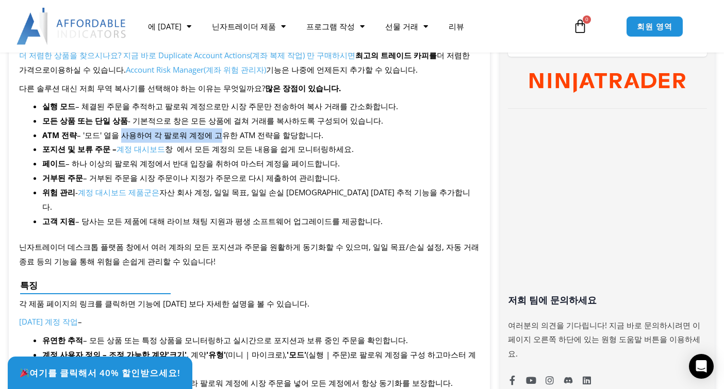
drag, startPoint x: 110, startPoint y: 133, endPoint x: 236, endPoint y: 162, distance: 128.7
click at [205, 132] on font "– '모드' 열을 사용하여 각 팔로워 계정에 고유한 ATM 전략을 할당합니다." at bounding box center [200, 135] width 246 height 10
click at [237, 164] on font "– 하나 이상의 팔로워 계정에서 반대 입장을 취하여 마스터 계정을 페이드합니다." at bounding box center [202, 163] width 274 height 10
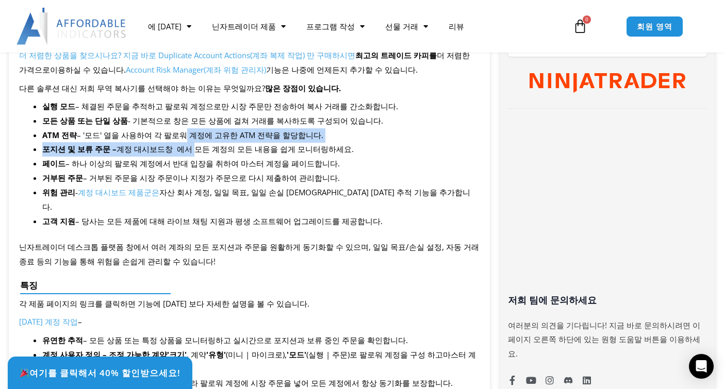
drag, startPoint x: 165, startPoint y: 140, endPoint x: 185, endPoint y: 142, distance: 19.2
click at [185, 142] on ul "실행 모드 – 체결된 주문을 추적하고 팔로워 계정으로만 시장 주문만 전송하여 복사 거래를 간소화합니다. 모든 상품 또는 단일 상품 - 기본적으…" at bounding box center [260, 163] width 437 height 129
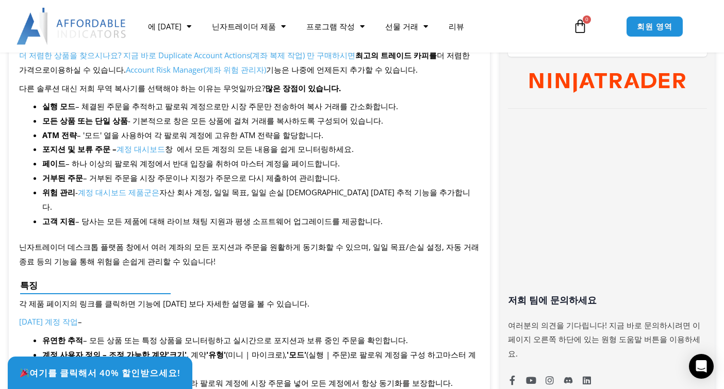
click at [179, 164] on font "– 하나 이상의 팔로워 계정에서 반대 입장을 취하여 마스터 계정을 페이드합니다." at bounding box center [202, 163] width 274 height 10
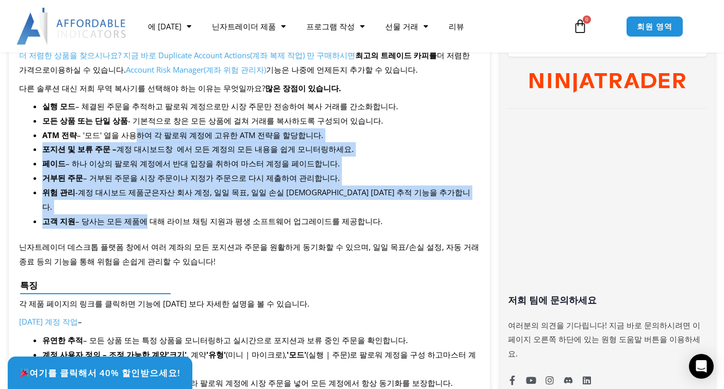
drag, startPoint x: 124, startPoint y: 140, endPoint x: 143, endPoint y: 236, distance: 97.8
click at [135, 210] on ul "실행 모드 – 체결된 주문을 추적하고 팔로워 계정으로만 시장 주문만 전송하여 복사 거래를 간소화합니다. 모든 상품 또는 단일 상품 - 기본적으…" at bounding box center [260, 163] width 437 height 129
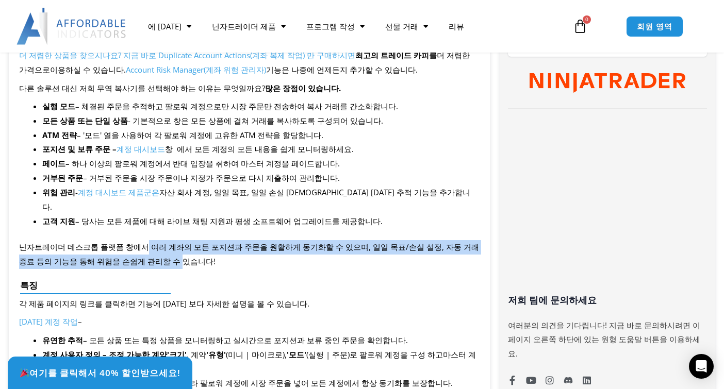
drag, startPoint x: 136, startPoint y: 238, endPoint x: 157, endPoint y: 249, distance: 23.3
click at [138, 247] on p "닌자트레이더 데스크톱 플랫폼 창에서 여러 계좌의 모든 포지션과 주문을 원활하게 동기화할 수 있으며, 일일 목표/손실 설정, 자동 거래 종료 등…" at bounding box center [249, 254] width 460 height 29
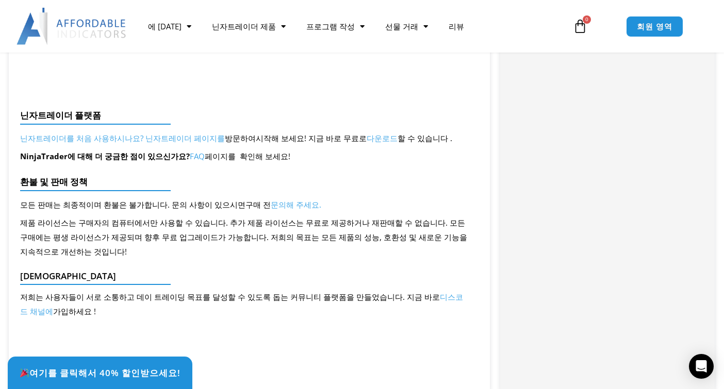
scroll to position [1701, 0]
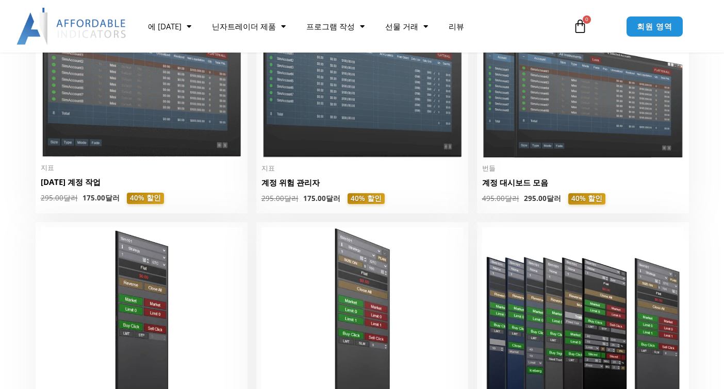
scroll to position [309, 0]
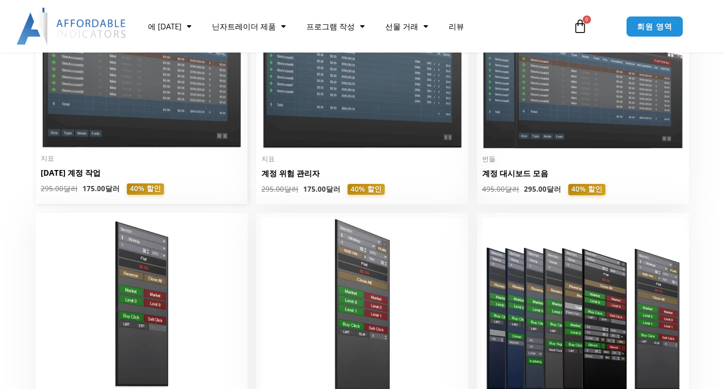
click at [218, 142] on img at bounding box center [142, 68] width 202 height 160
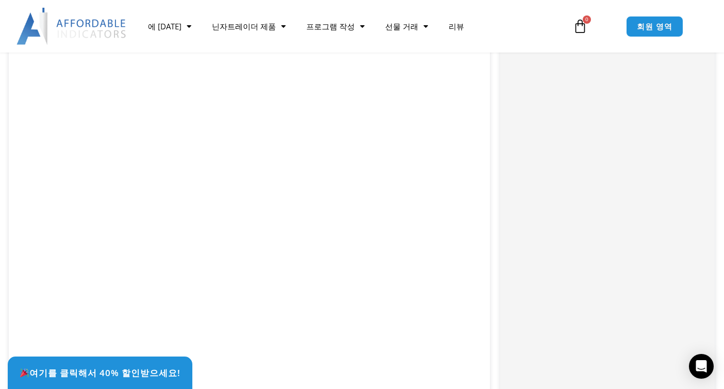
scroll to position [2729, 0]
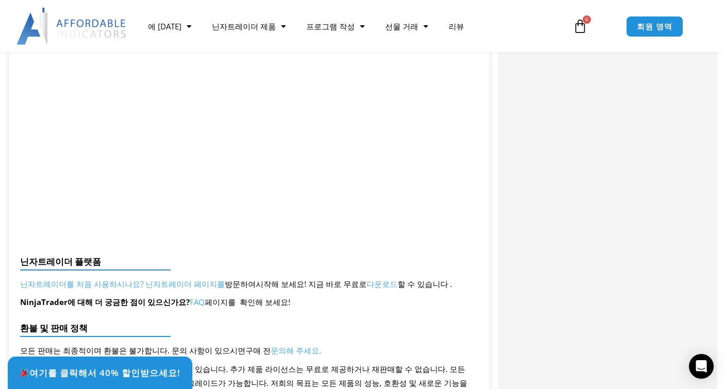
scroll to position [2471, 0]
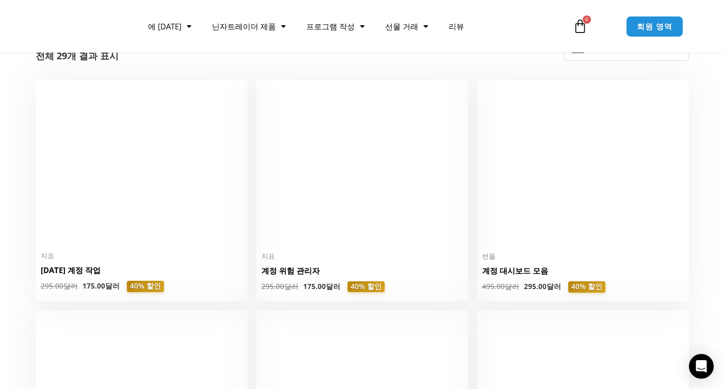
scroll to position [206, 0]
